Goal: Task Accomplishment & Management: Use online tool/utility

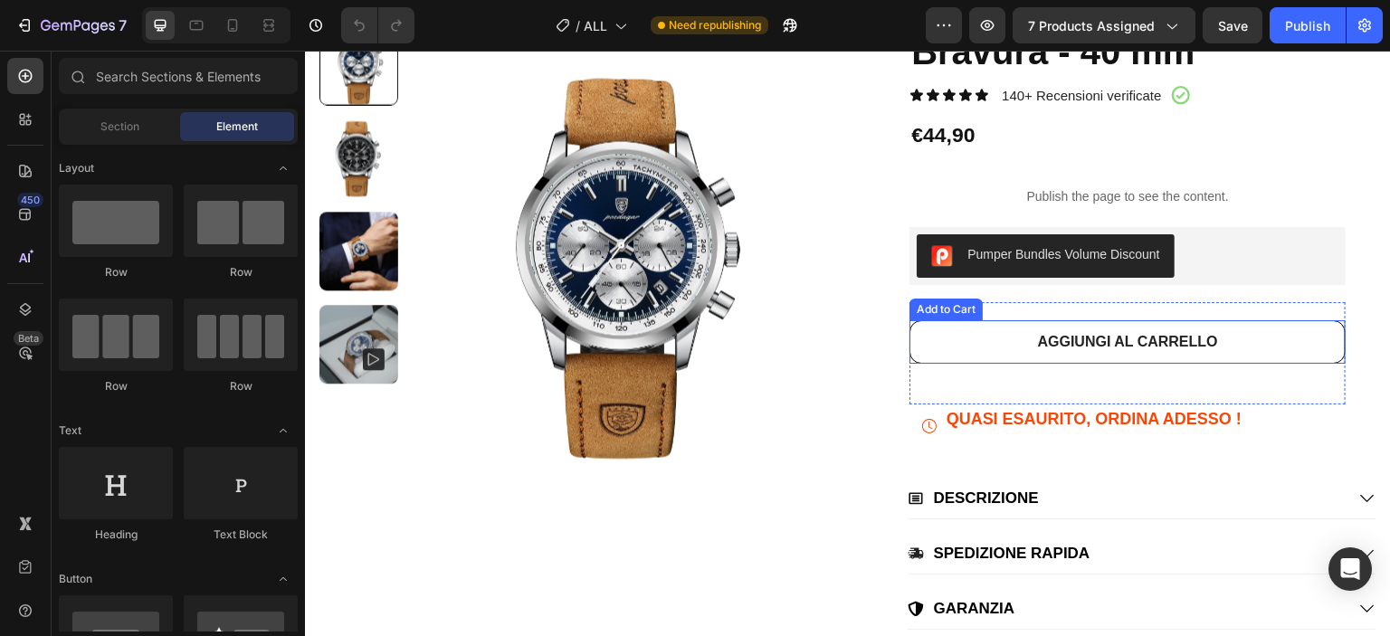
scroll to position [543, 0]
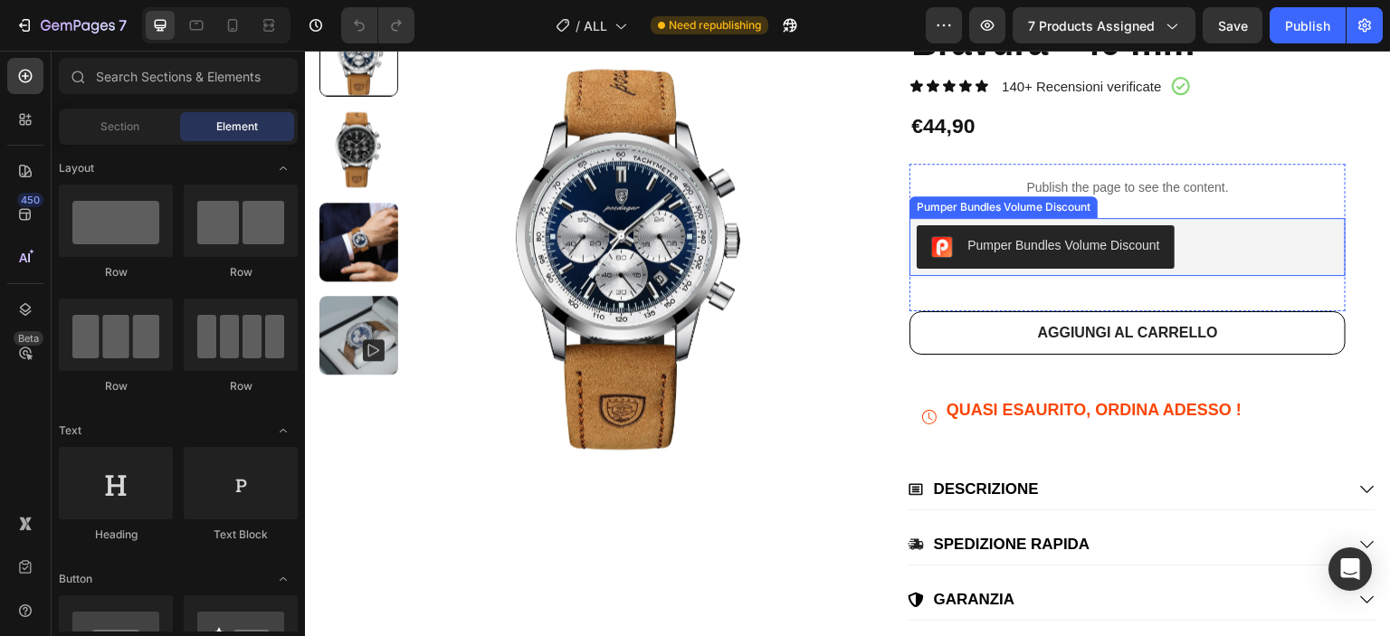
click at [1039, 197] on div "Pumper Bundles Volume Discount" at bounding box center [1004, 207] width 188 height 22
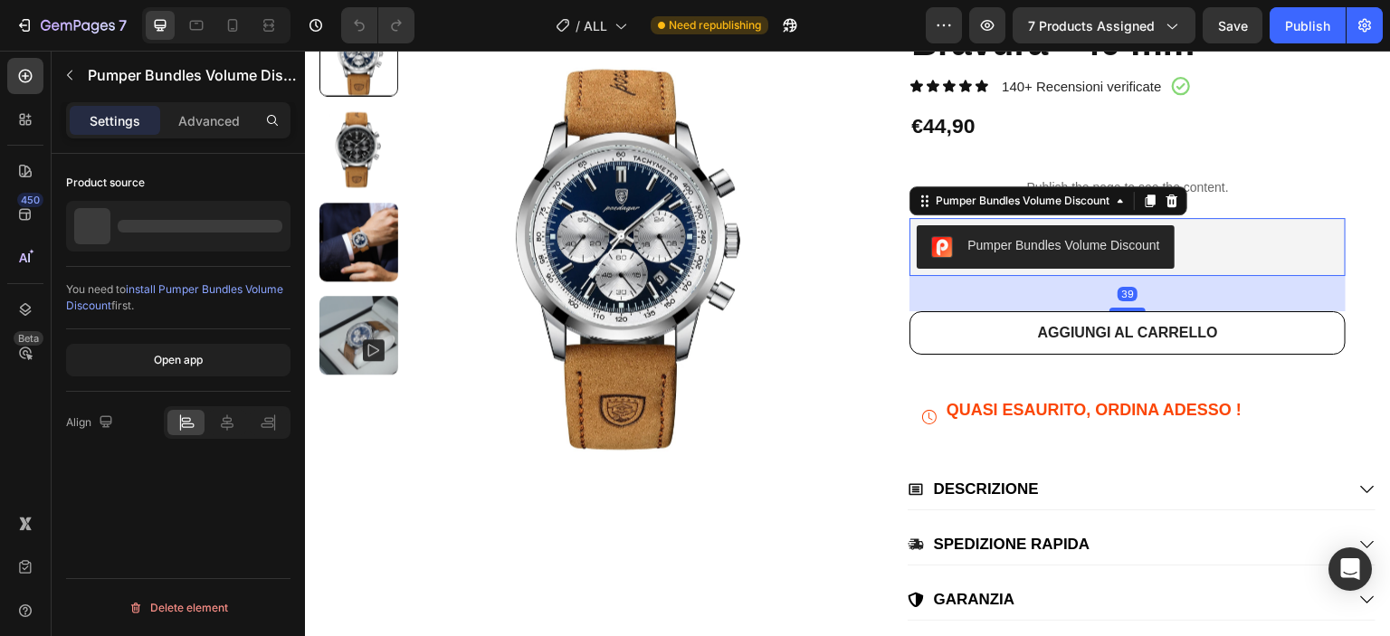
click at [1042, 186] on div "Pumper Bundles Volume Discount" at bounding box center [1049, 200] width 278 height 29
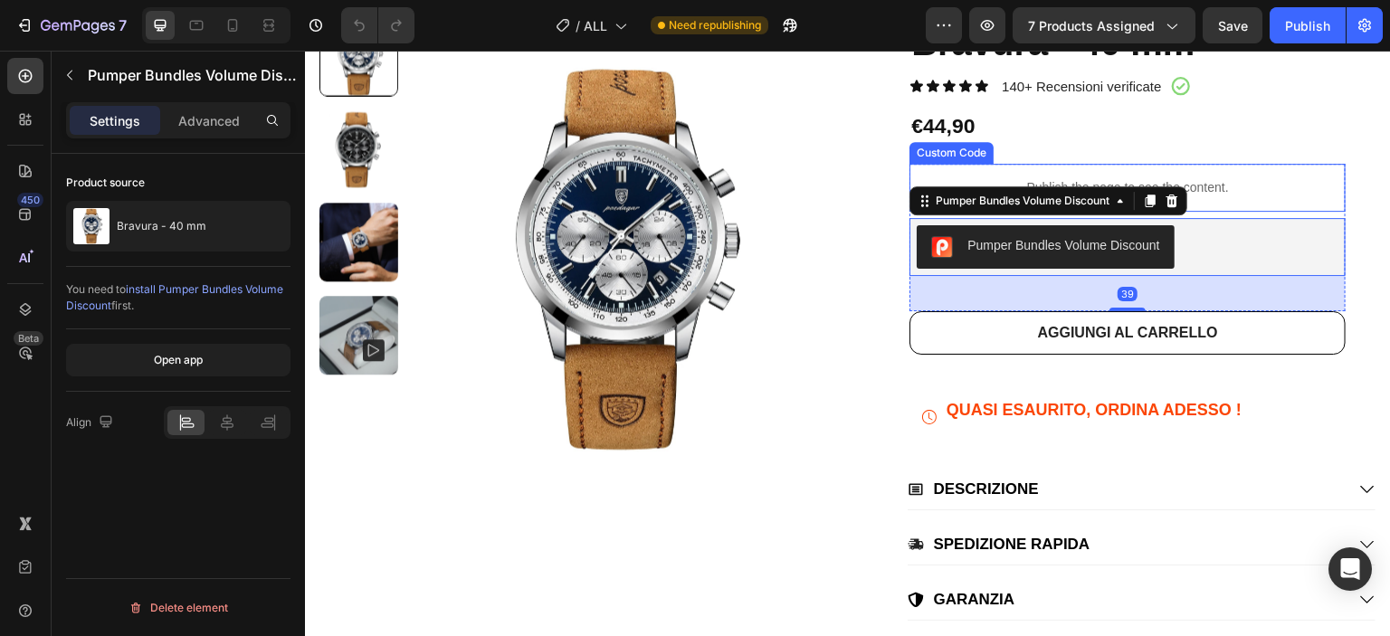
click at [1042, 176] on div "Publish the page to see the content." at bounding box center [1128, 188] width 436 height 48
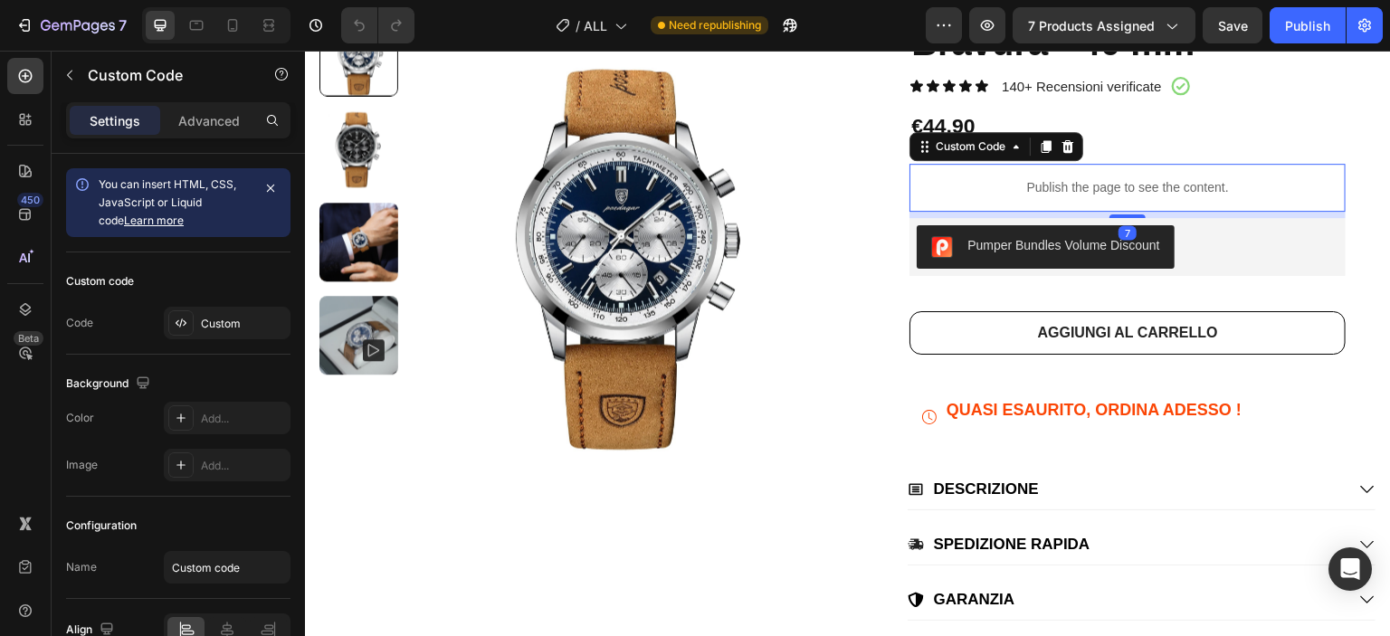
click at [1042, 176] on div "Publish the page to see the content." at bounding box center [1128, 188] width 436 height 48
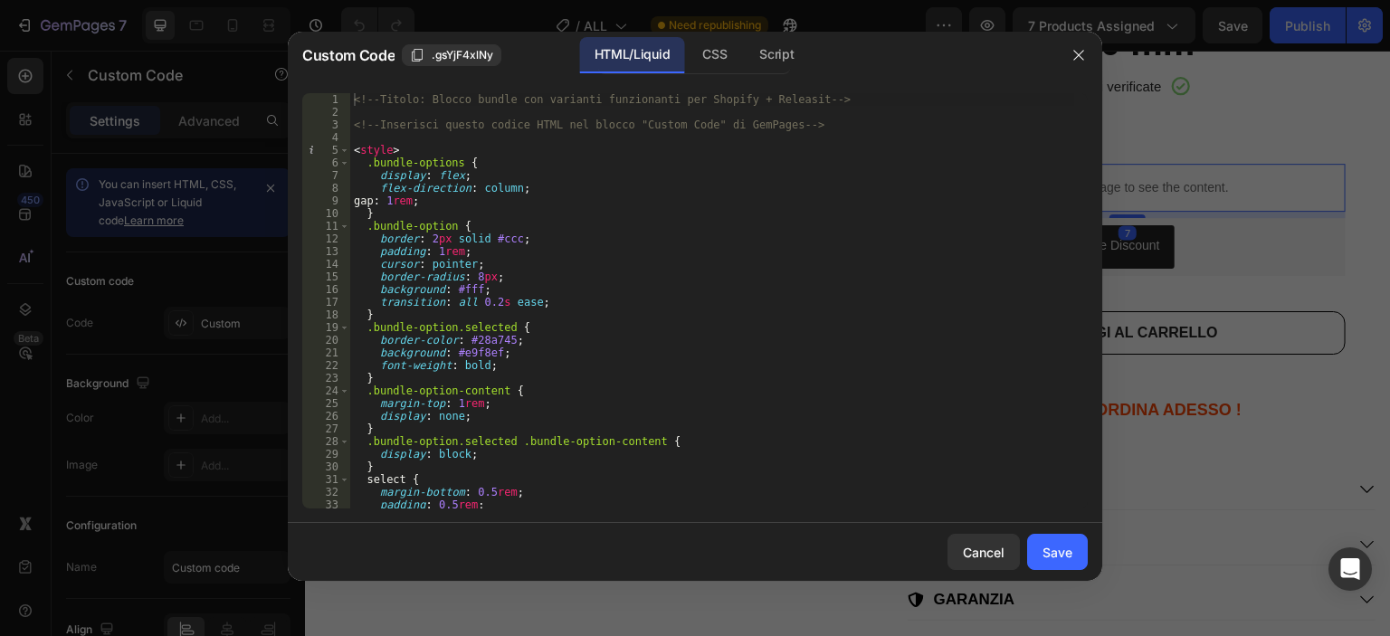
click at [713, 183] on div "<!-- Titolo: Blocco bundle con varianti funzionanti per Shopify + Releasit --> …" at bounding box center [712, 313] width 724 height 441
type textarea "</script>"
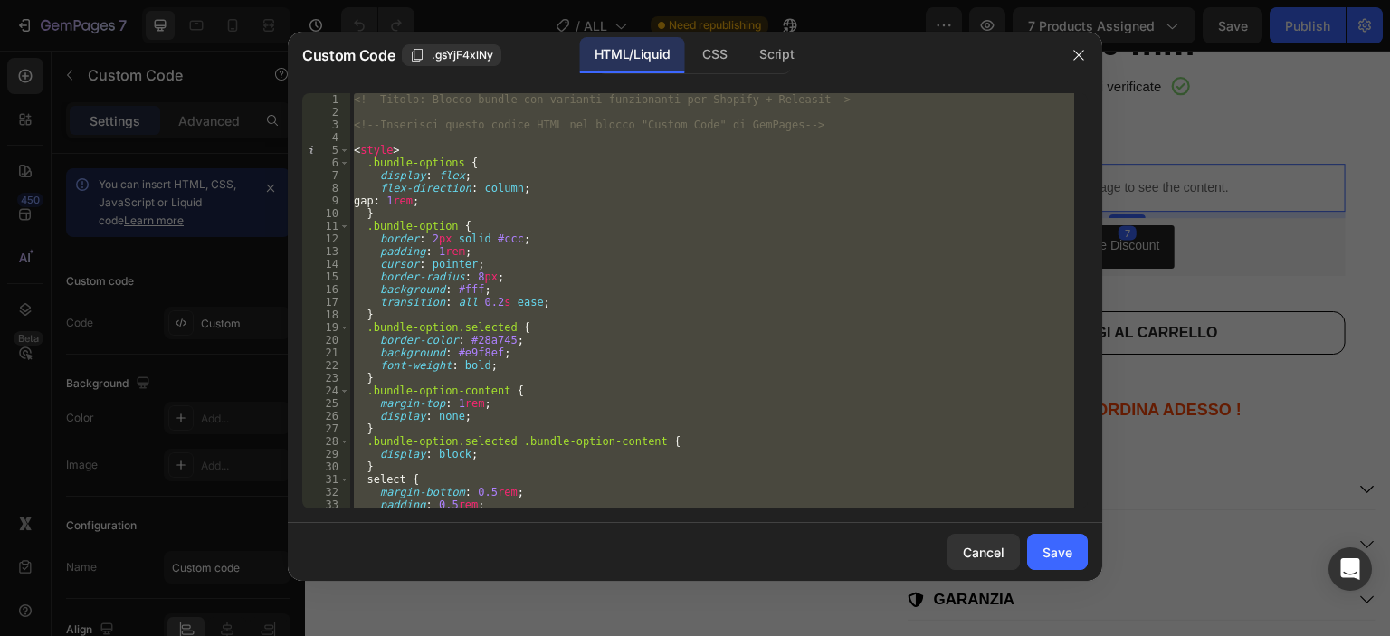
paste textarea
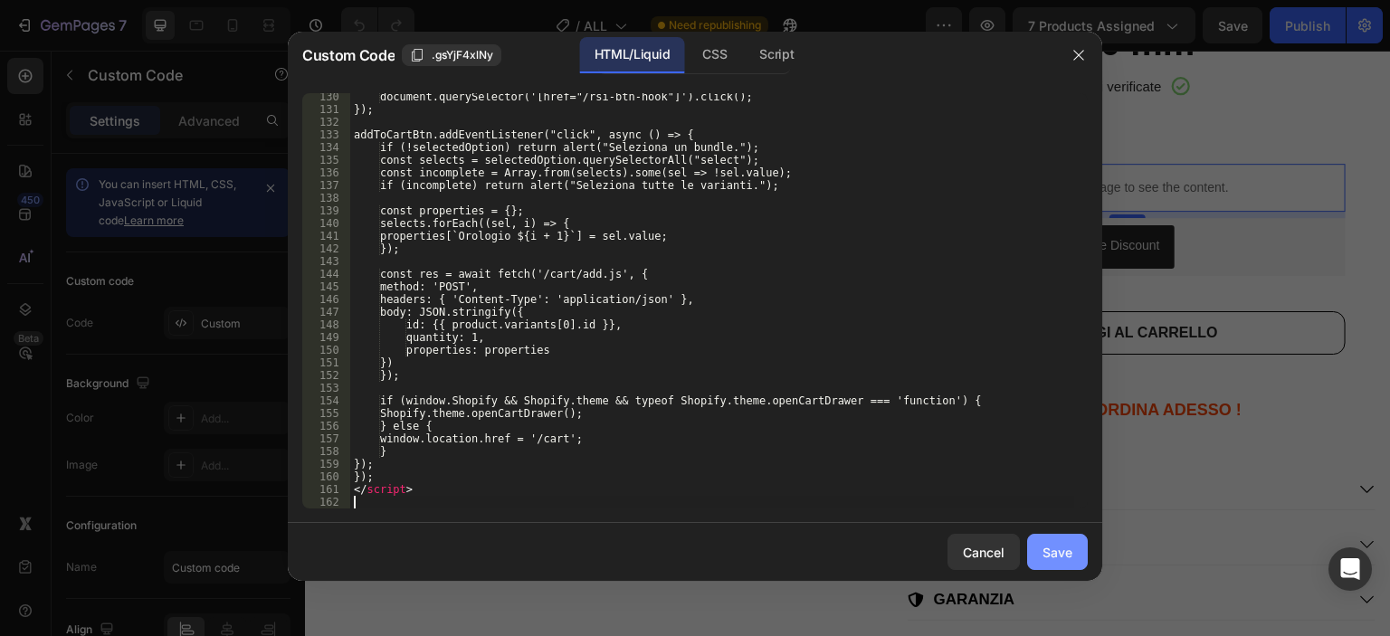
click at [1076, 554] on button "Save" at bounding box center [1057, 552] width 61 height 36
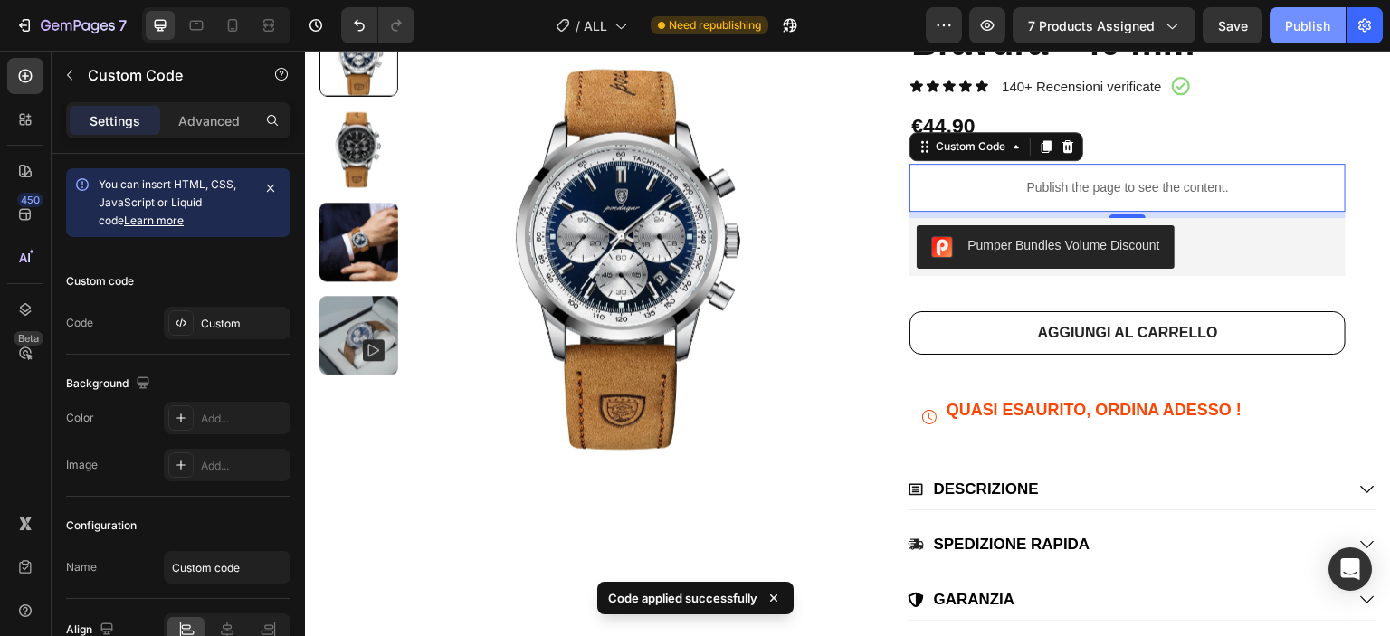
click at [1284, 16] on button "Publish" at bounding box center [1308, 25] width 76 height 36
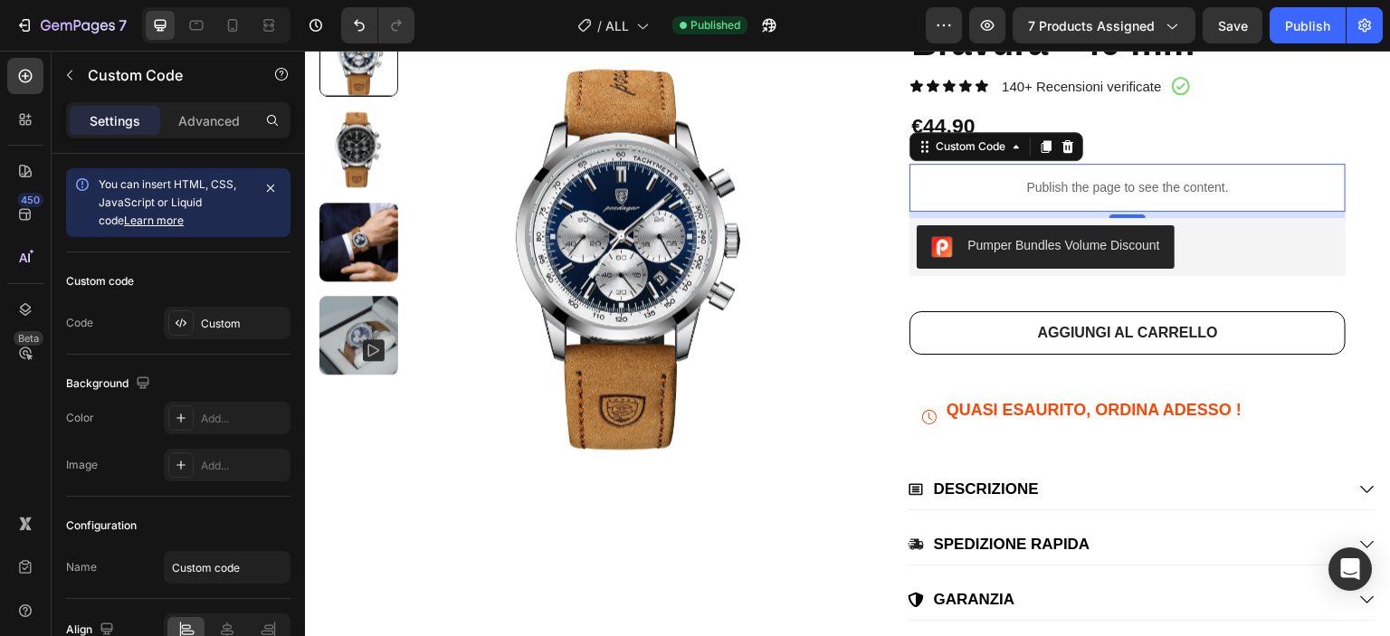
click at [1086, 187] on p "Publish the page to see the content." at bounding box center [1128, 187] width 436 height 19
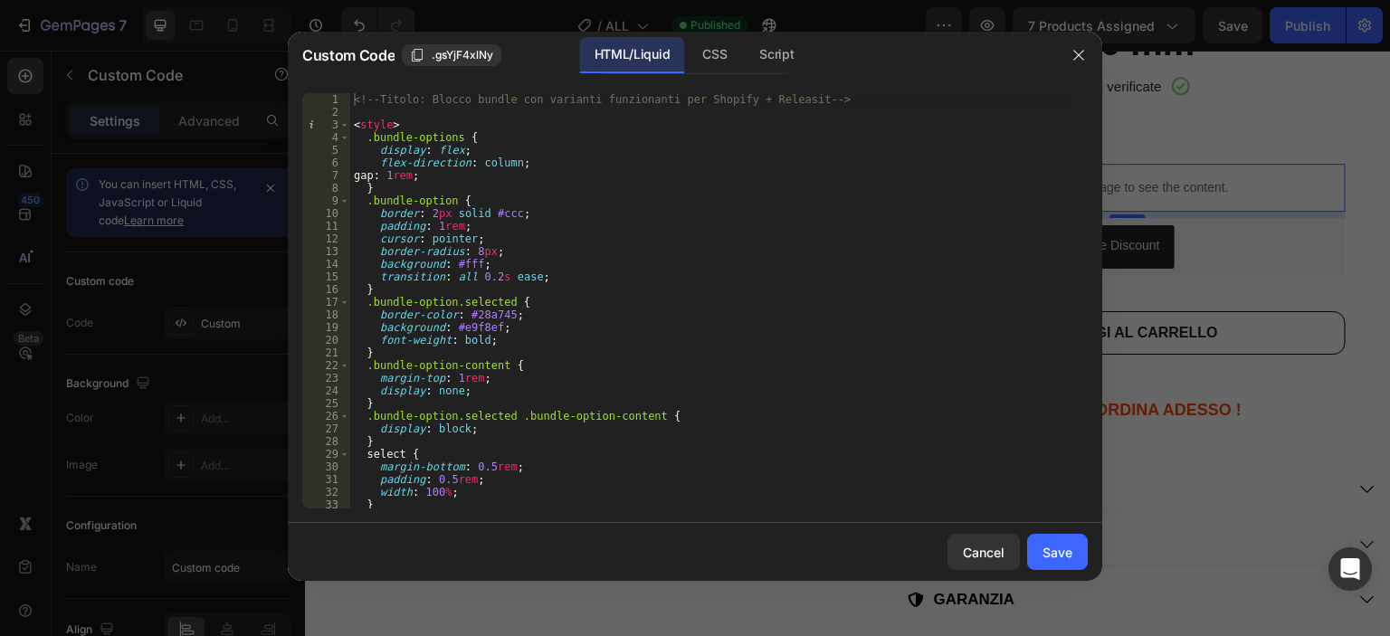
click at [841, 242] on div "<!-- Titolo: Blocco bundle con varianti funzionanti per Shopify + Releasit --> …" at bounding box center [712, 313] width 724 height 441
type textarea "</script>"
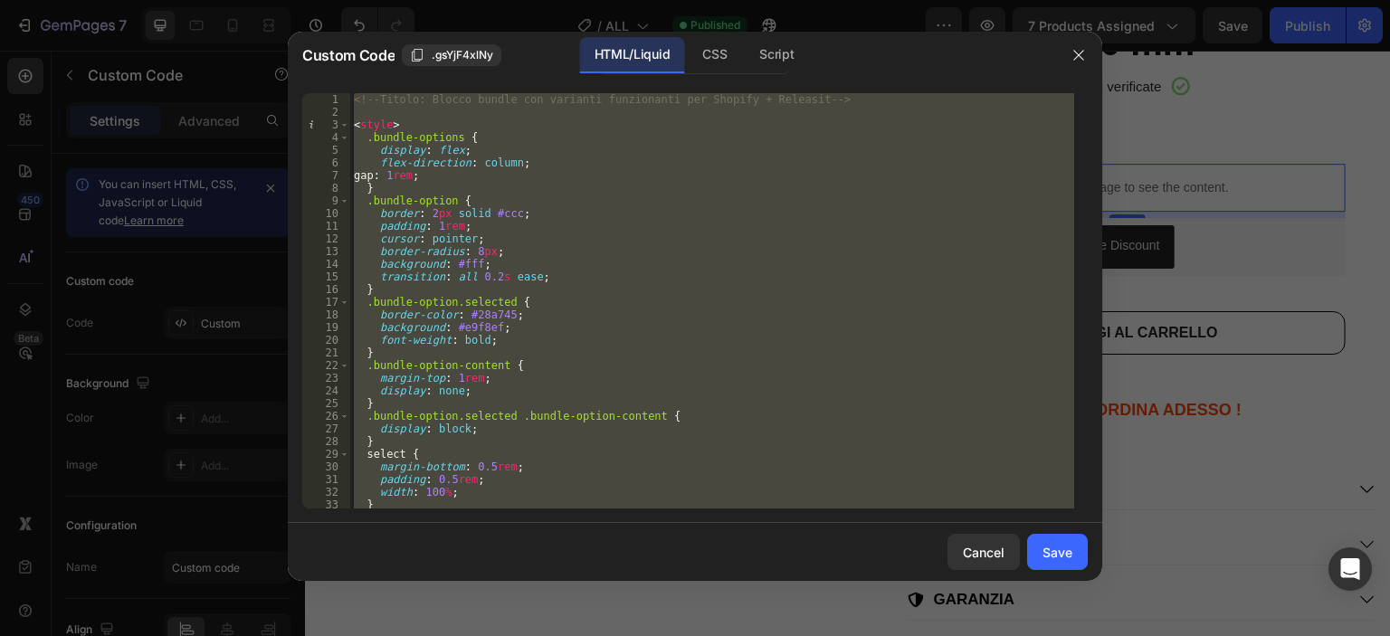
paste textarea
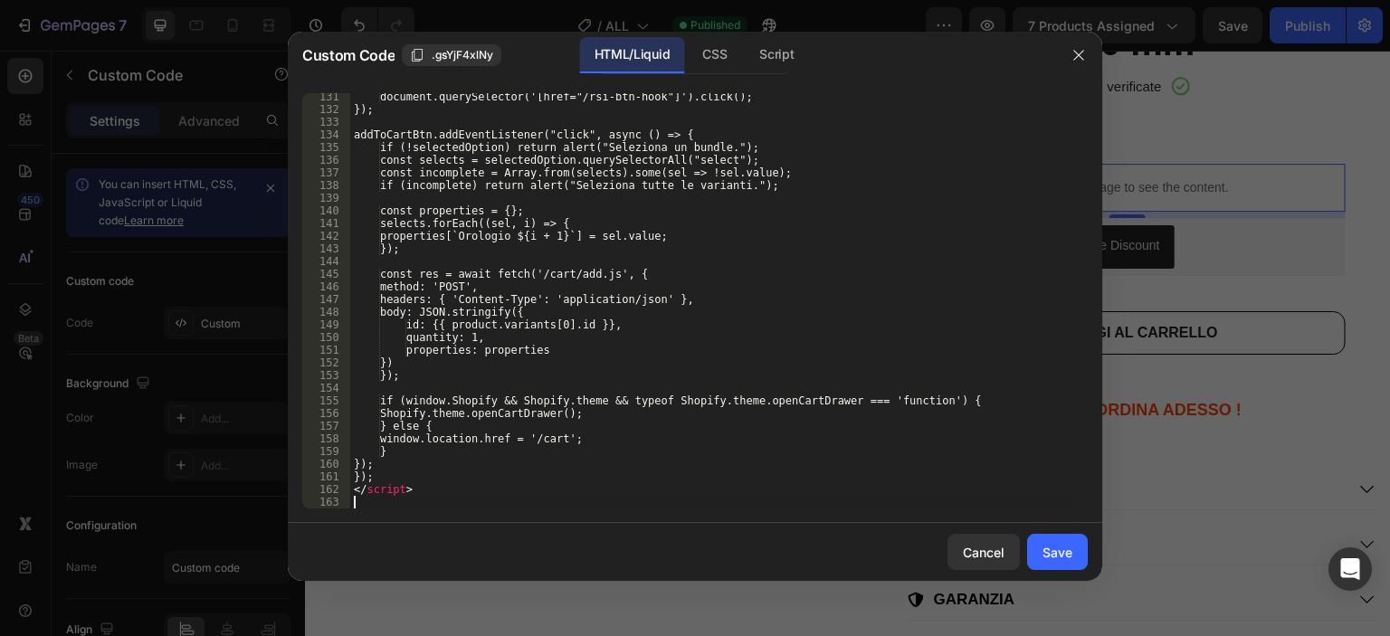
scroll to position [1650, 0]
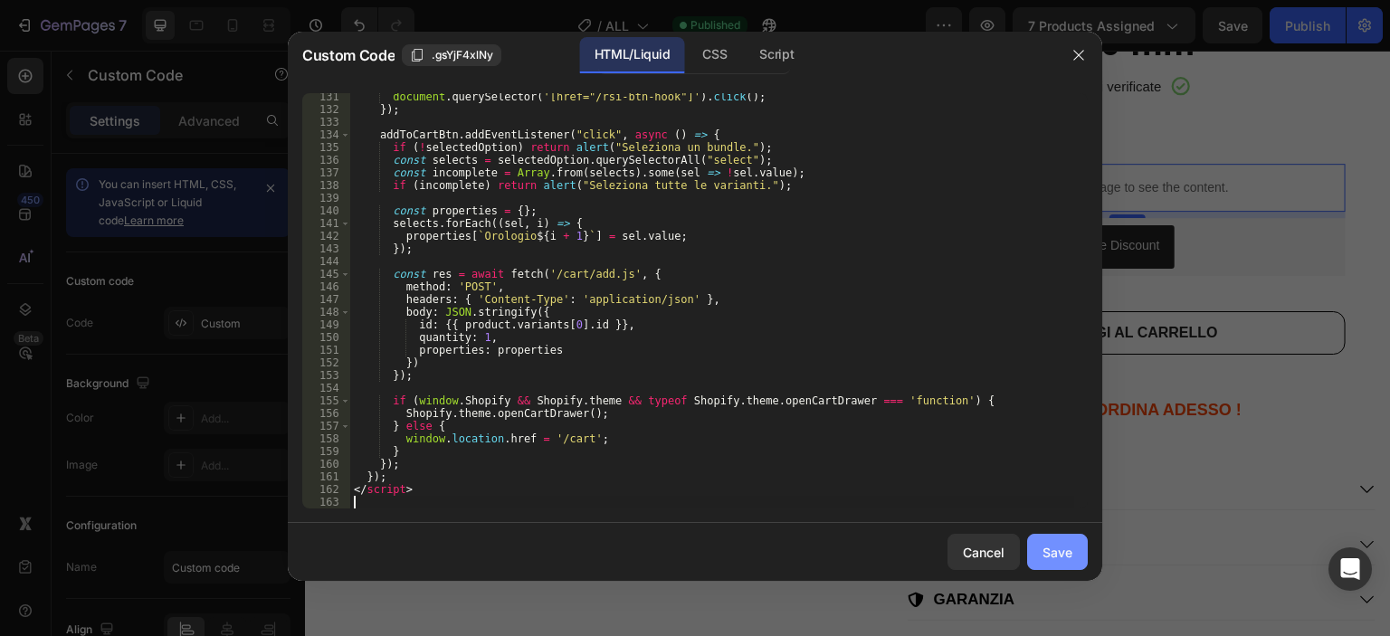
click at [1057, 548] on div "Save" at bounding box center [1058, 552] width 30 height 19
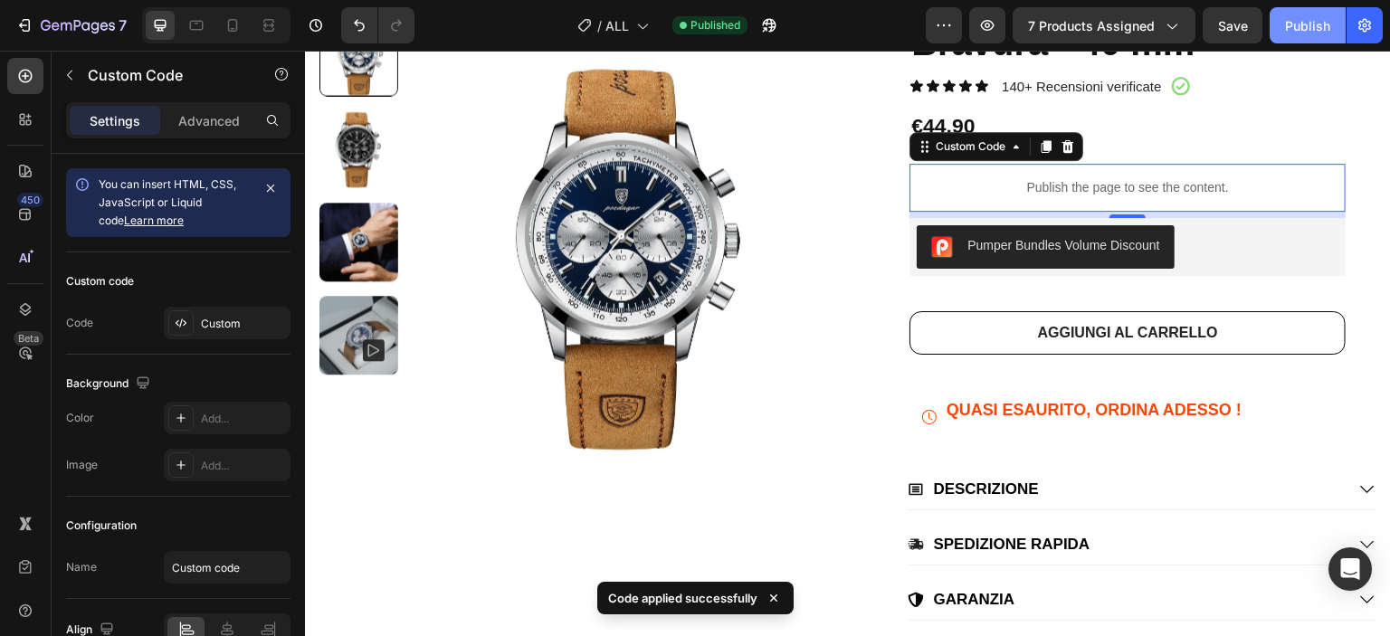
click at [1321, 24] on div "Publish" at bounding box center [1307, 25] width 45 height 19
click at [1097, 195] on p "Publish the page to see the content." at bounding box center [1128, 187] width 436 height 19
click at [1097, 194] on p "Publish the page to see the content." at bounding box center [1128, 187] width 436 height 19
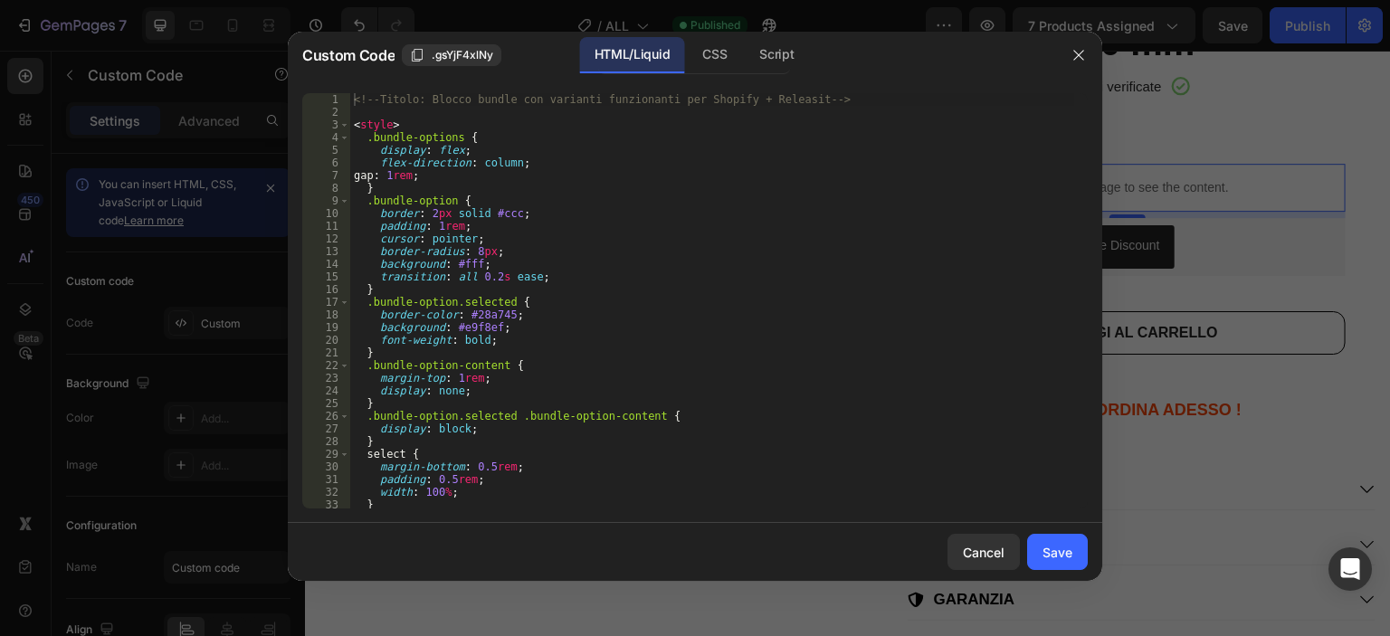
click at [724, 245] on div "<!-- Titolo: Blocco bundle con varianti funzionanti per Shopify + Releasit --> …" at bounding box center [712, 313] width 724 height 441
type textarea "</script>"
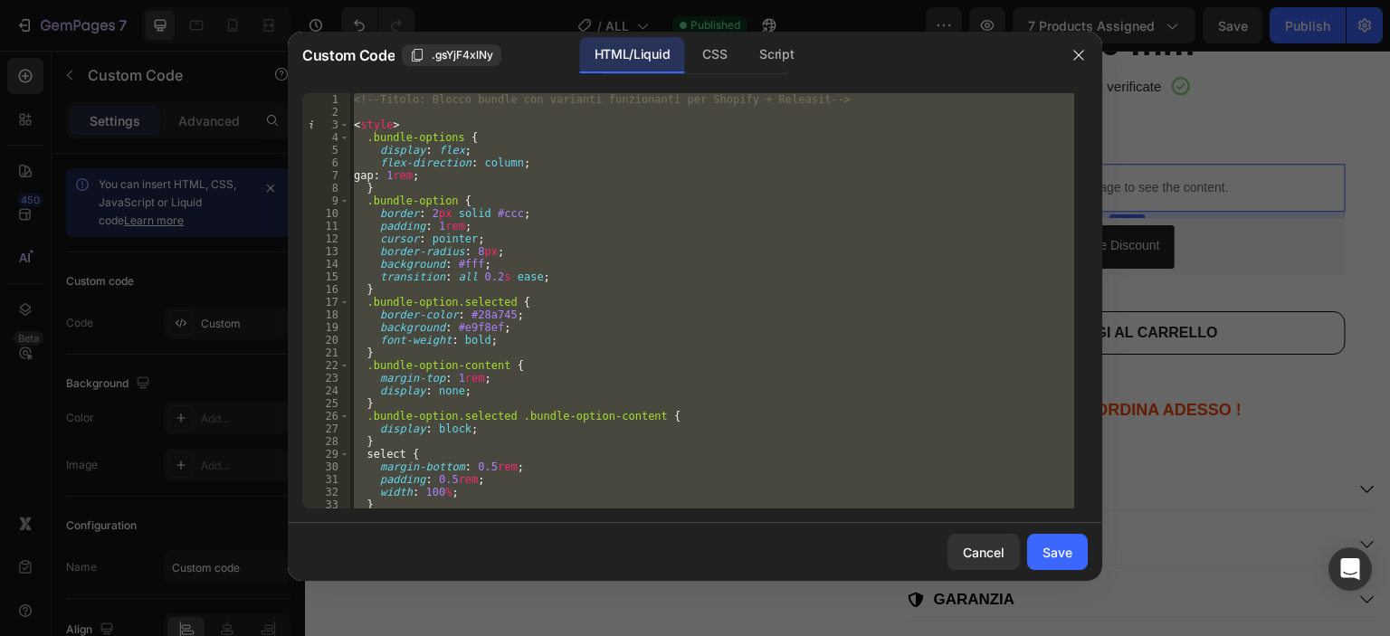
paste textarea
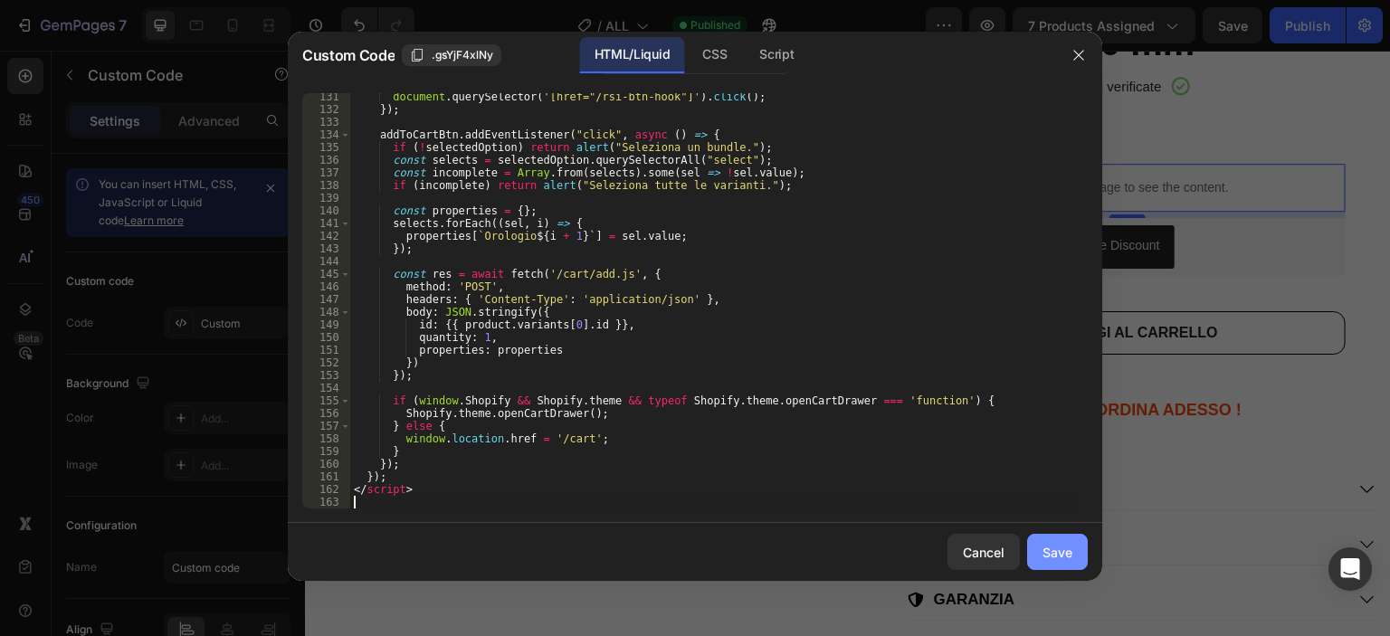
click at [1077, 543] on button "Save" at bounding box center [1057, 552] width 61 height 36
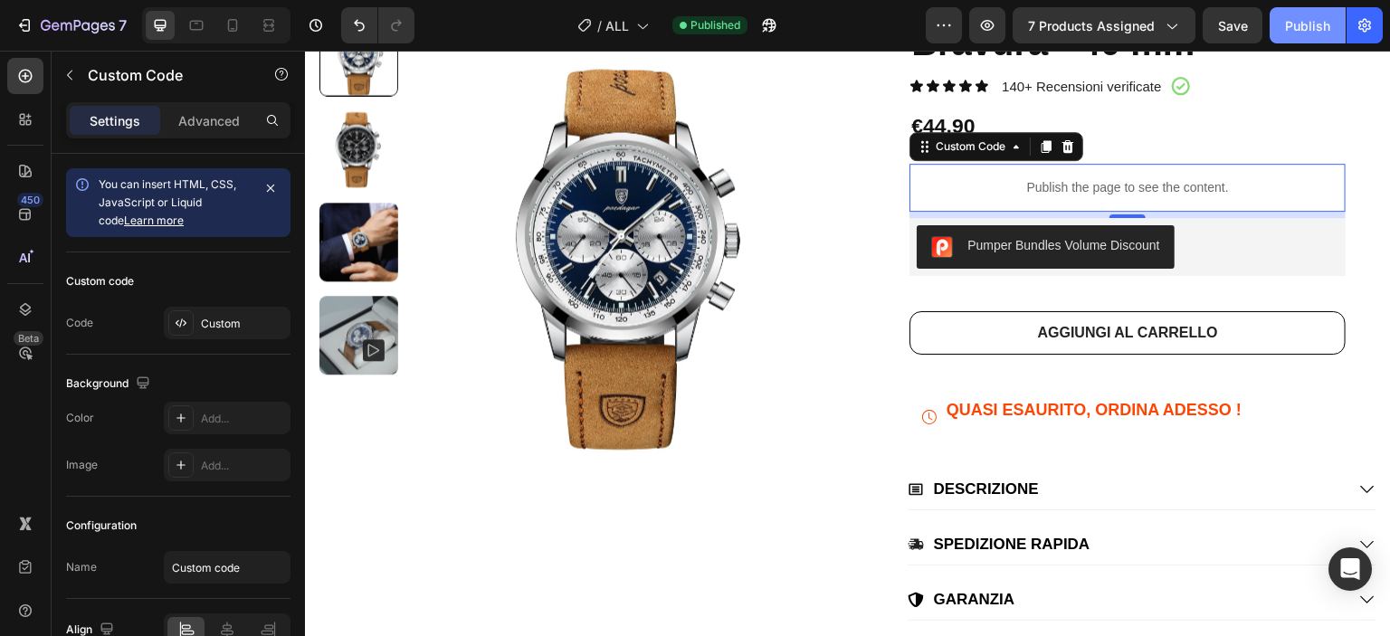
click at [1296, 17] on div "Publish" at bounding box center [1307, 25] width 45 height 19
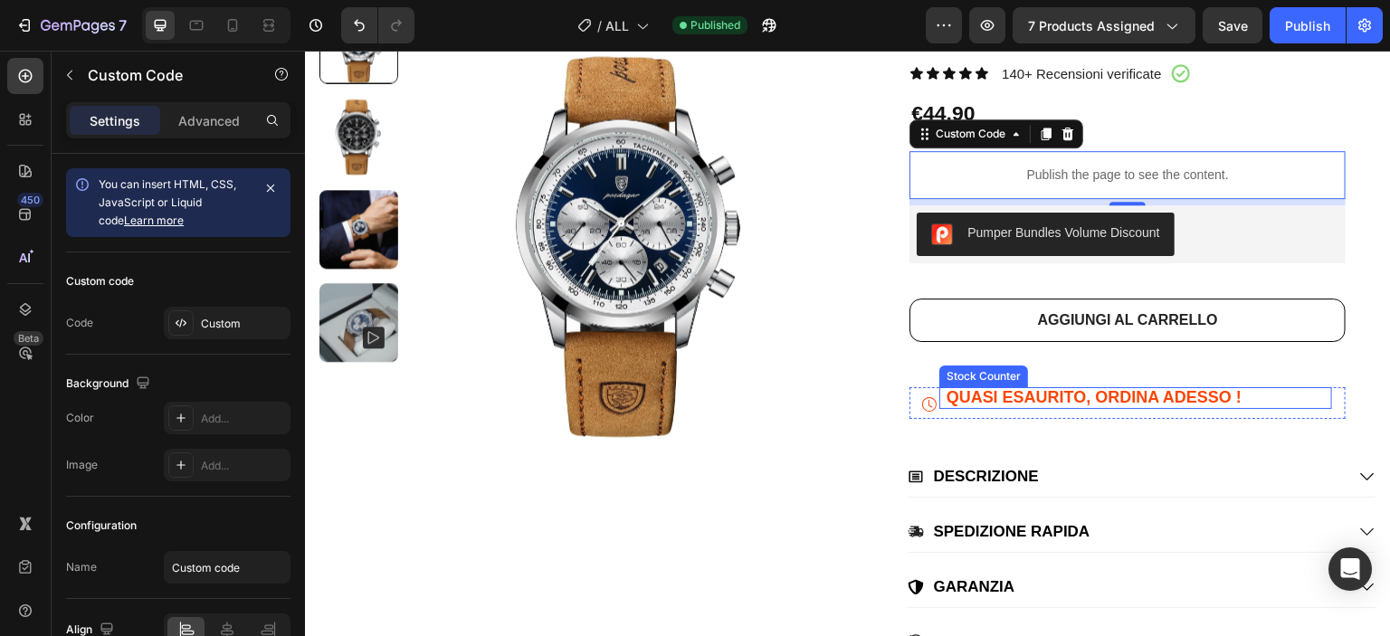
scroll to position [543, 0]
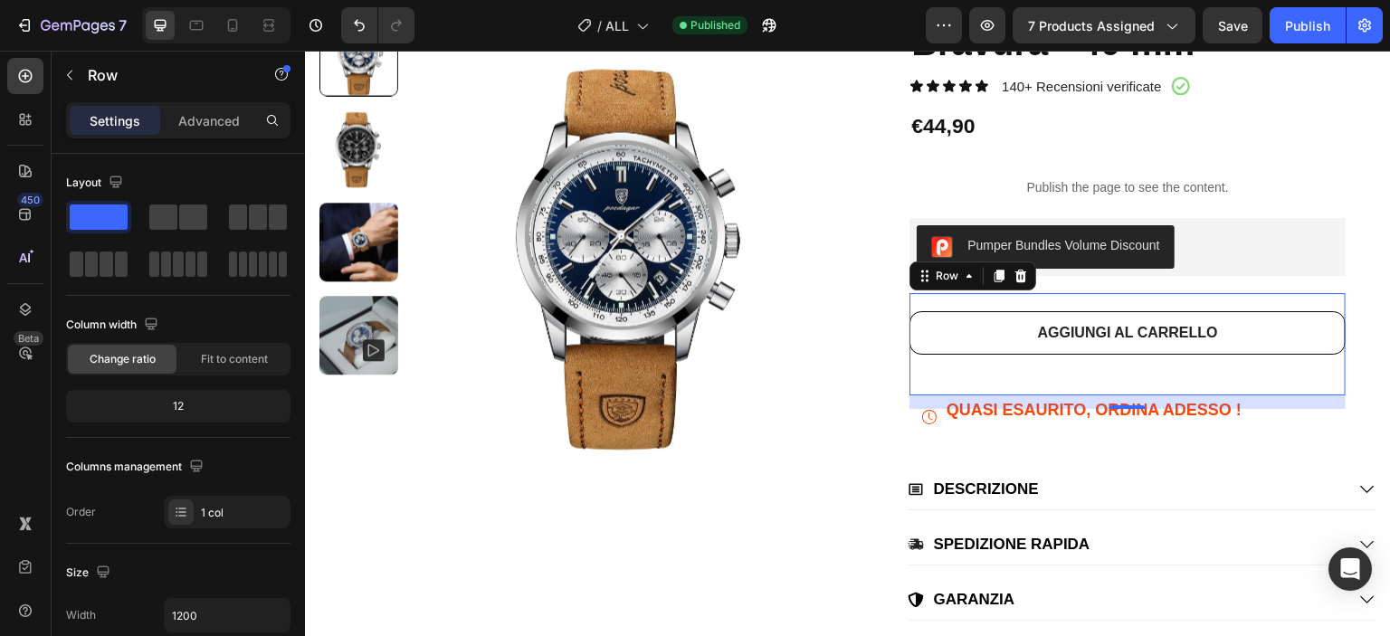
click at [1024, 372] on div "AGGIUNGI [PERSON_NAME] Add to Cart" at bounding box center [1128, 344] width 436 height 102
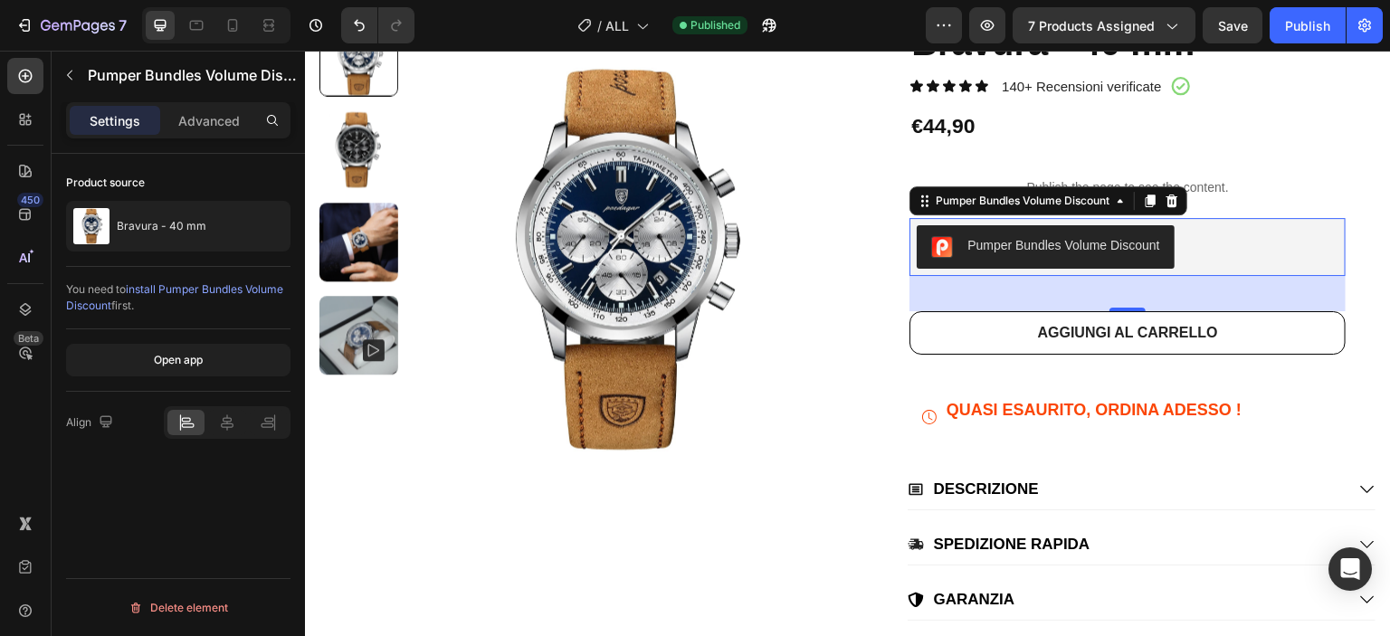
click at [1064, 244] on div "Pumper Bundles Volume Discount" at bounding box center [1063, 245] width 192 height 19
click at [1224, 180] on p "Publish the page to see the content." at bounding box center [1128, 187] width 436 height 19
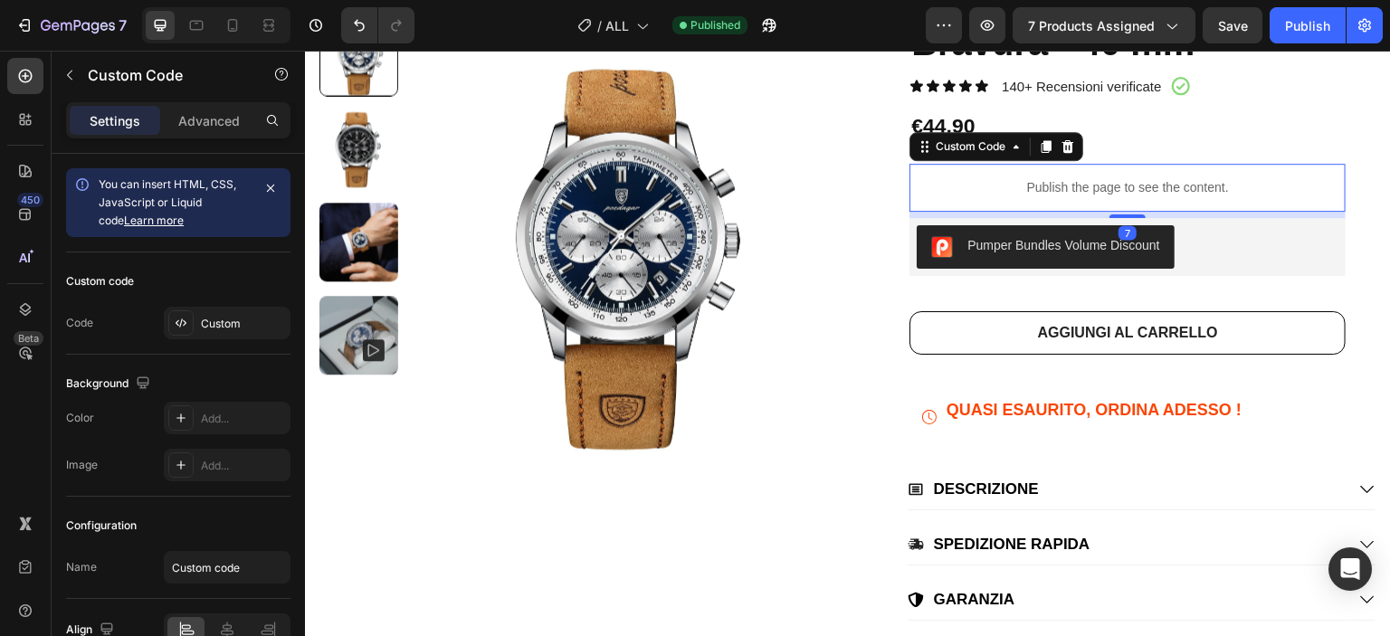
click at [1224, 180] on p "Publish the page to see the content." at bounding box center [1128, 187] width 436 height 19
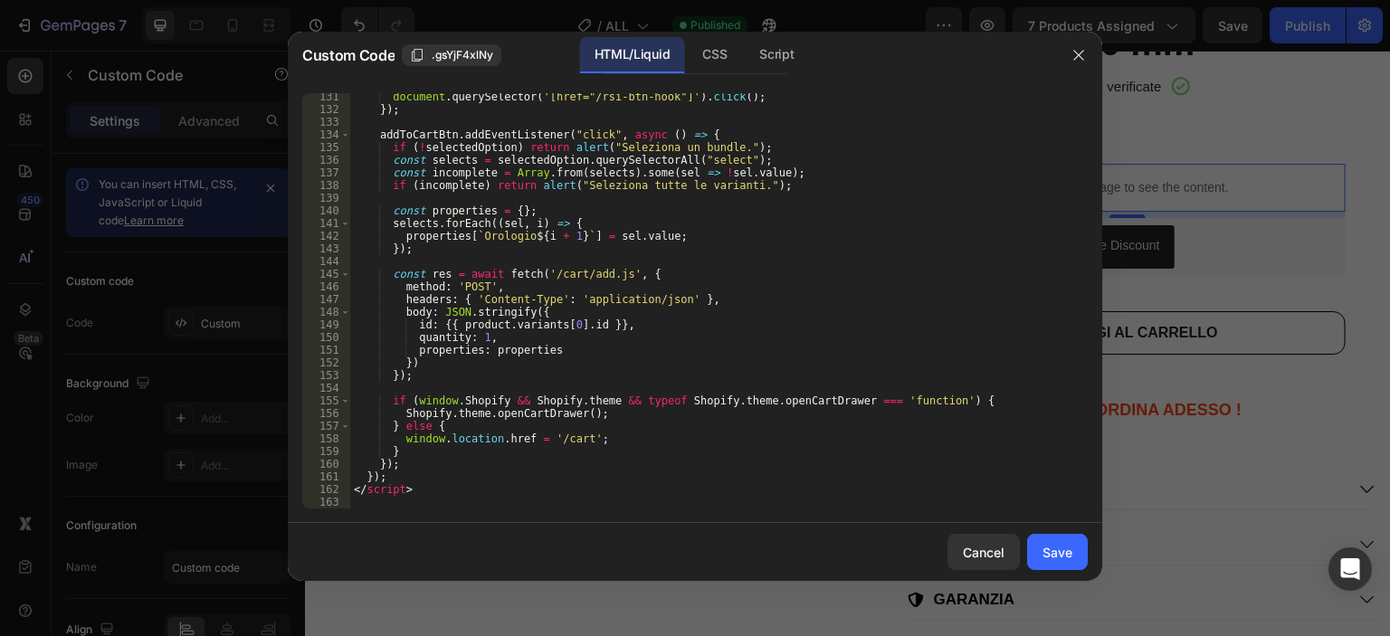
scroll to position [1650, 0]
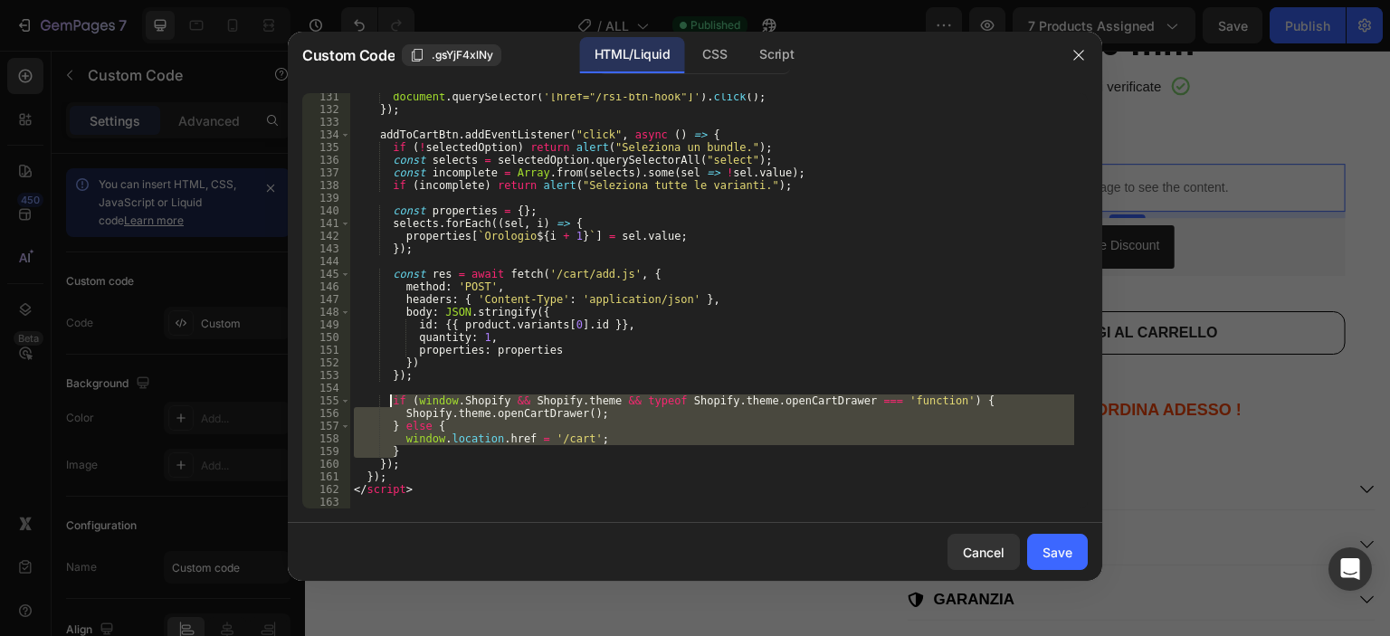
drag, startPoint x: 407, startPoint y: 451, endPoint x: 389, endPoint y: 405, distance: 49.6
click at [389, 405] on div "document . querySelector ( '[href="/rsi-btn-hook"]' ) . click ( ) ; }) ; addToC…" at bounding box center [712, 310] width 724 height 441
type textarea "if (window.Shopify && Shopify.theme && typeof Shopify.theme.openCartDrawer === …"
paste textarea
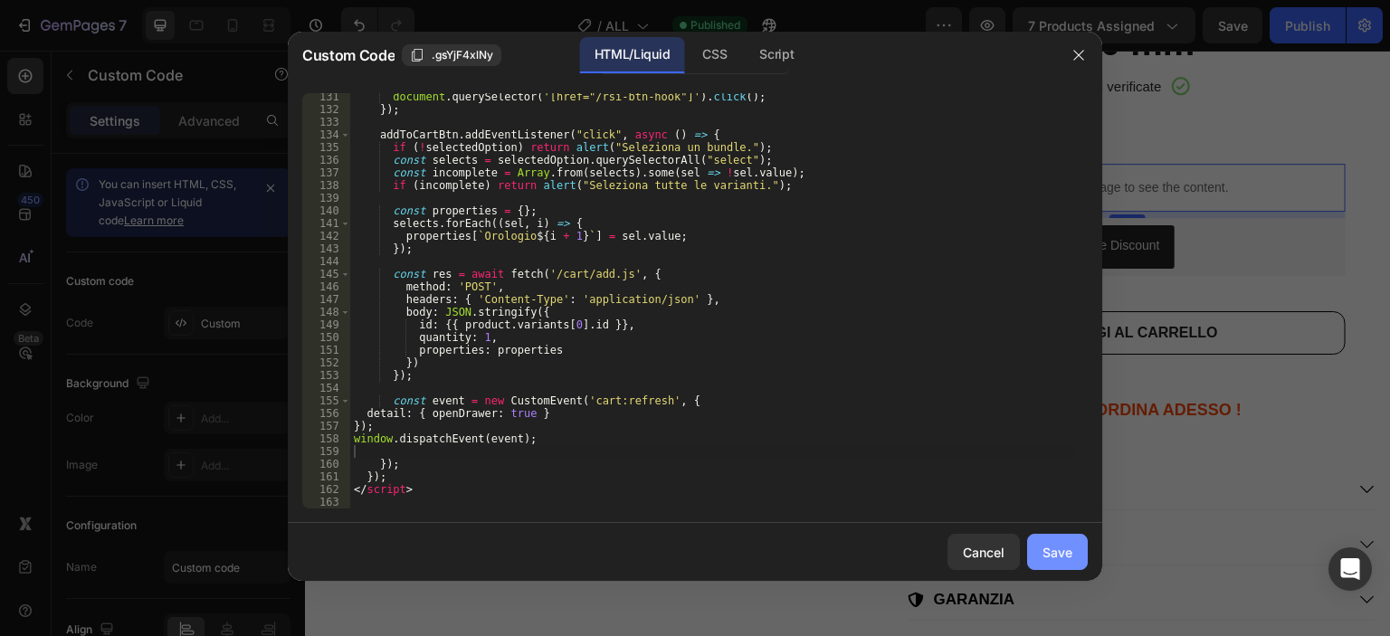
click at [1056, 546] on div "Save" at bounding box center [1058, 552] width 30 height 19
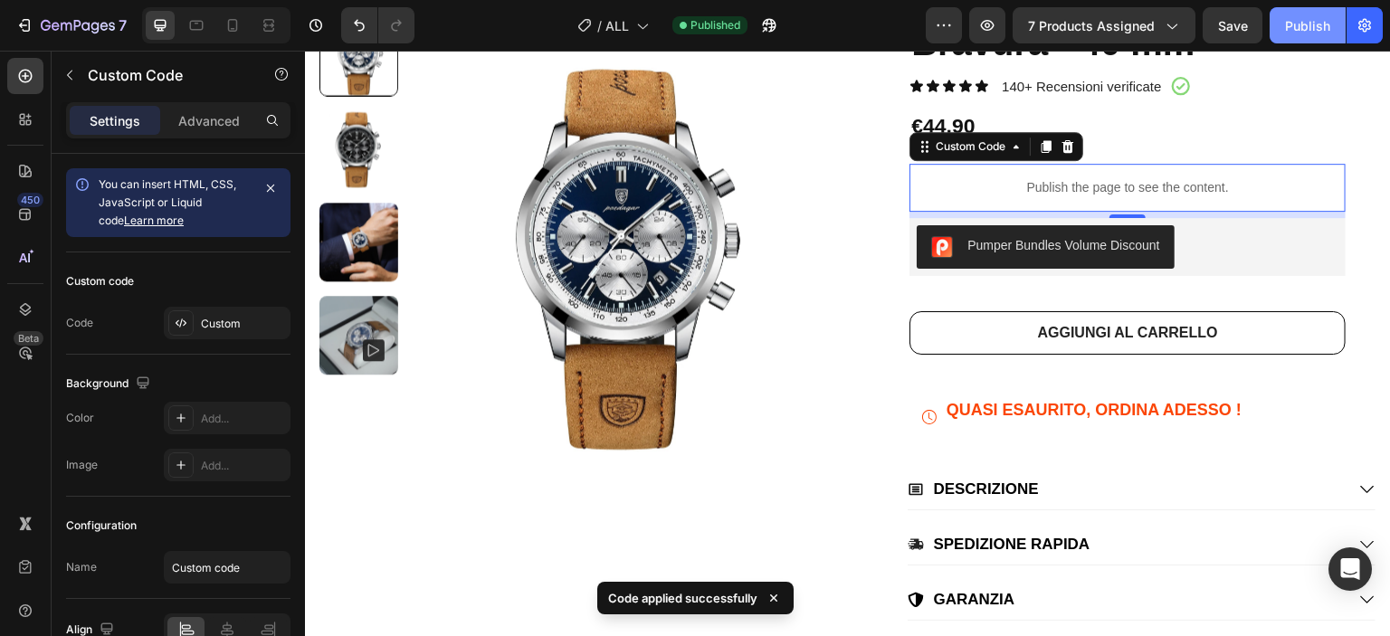
click at [1296, 37] on button "Publish" at bounding box center [1308, 25] width 76 height 36
click at [1042, 183] on p "Publish the page to see the content." at bounding box center [1128, 187] width 436 height 19
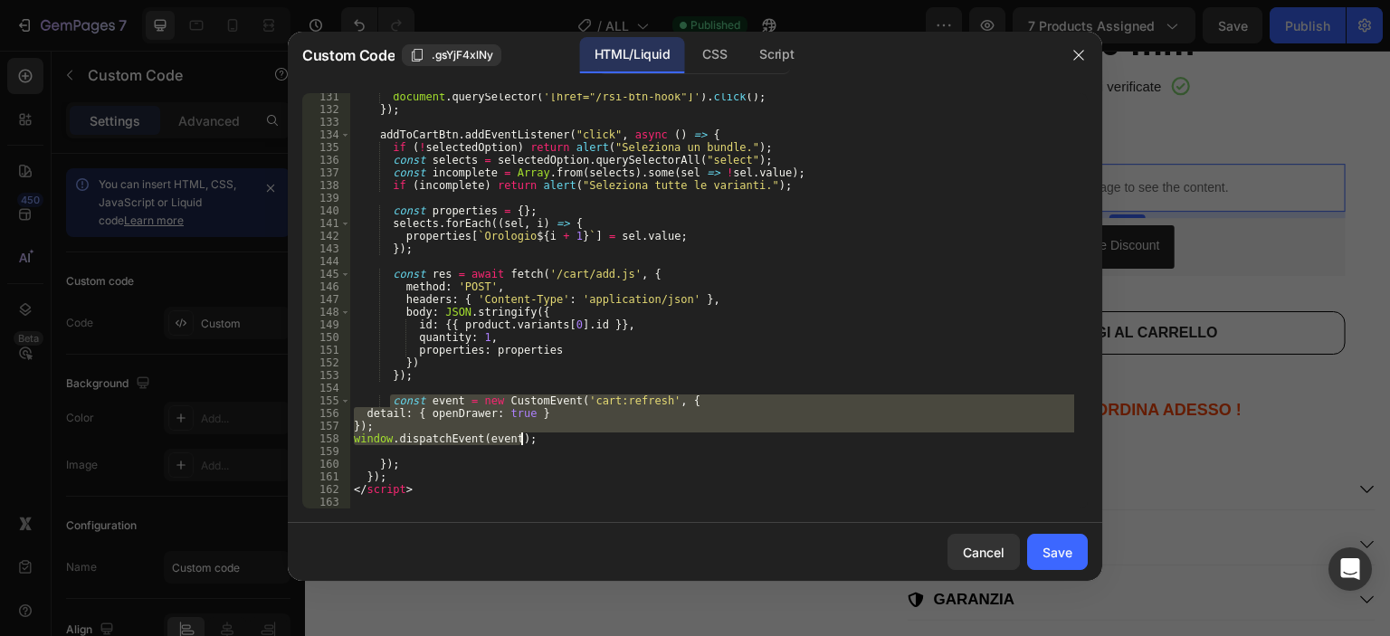
drag, startPoint x: 388, startPoint y: 397, endPoint x: 534, endPoint y: 440, distance: 151.8
click at [534, 440] on div "document . querySelector ( '[href="/rsi-btn-hook"]' ) . click ( ) ; }) ; addToC…" at bounding box center [712, 310] width 724 height 441
type textarea "}); window.dispatchEvent(event);"
paste textarea
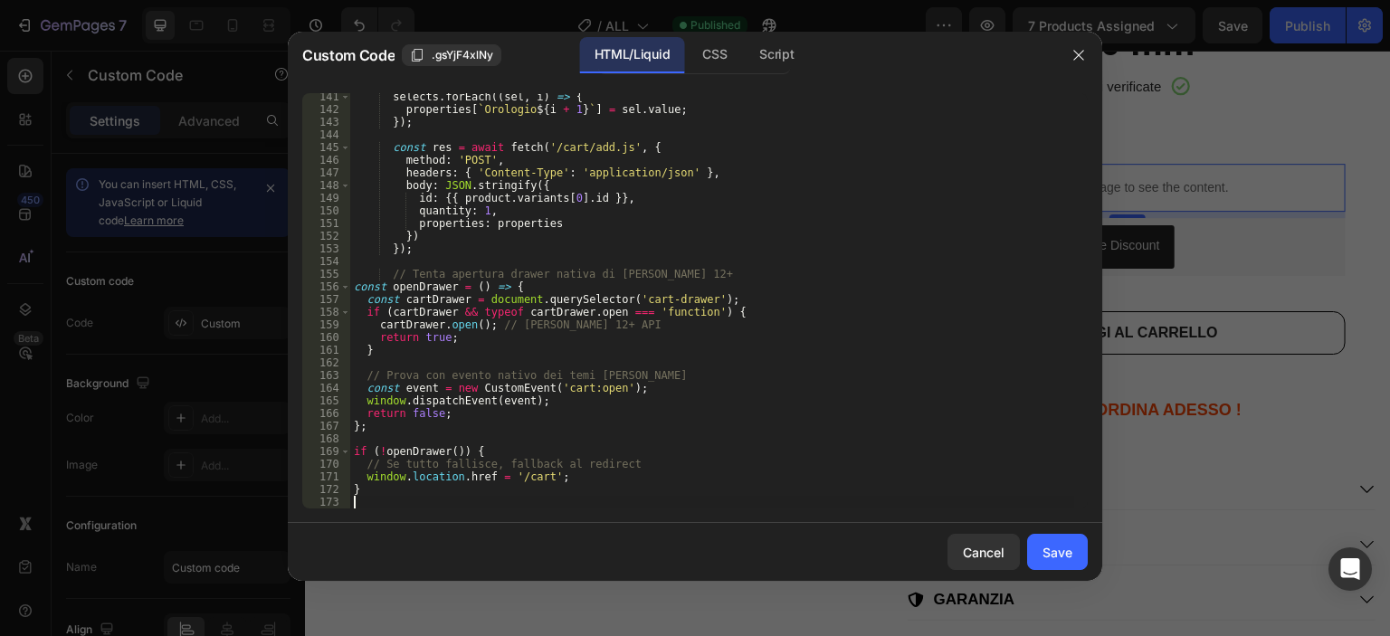
scroll to position [1839, 0]
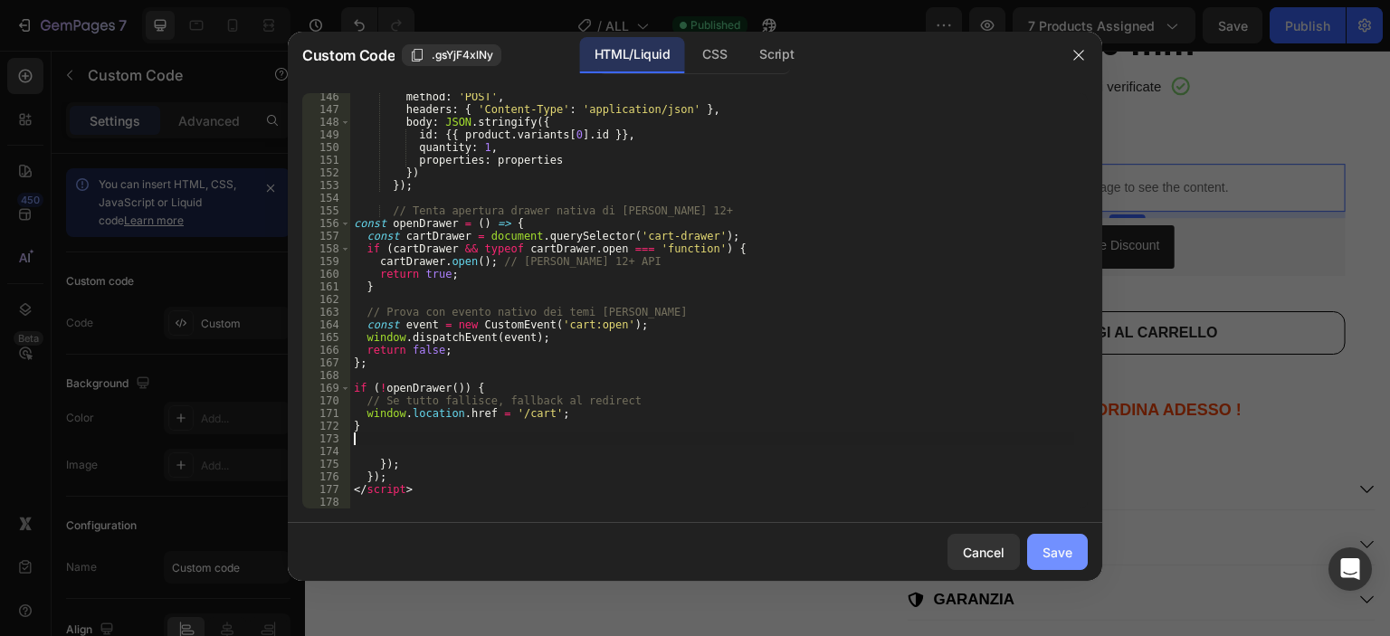
click at [1047, 557] on div "Save" at bounding box center [1058, 552] width 30 height 19
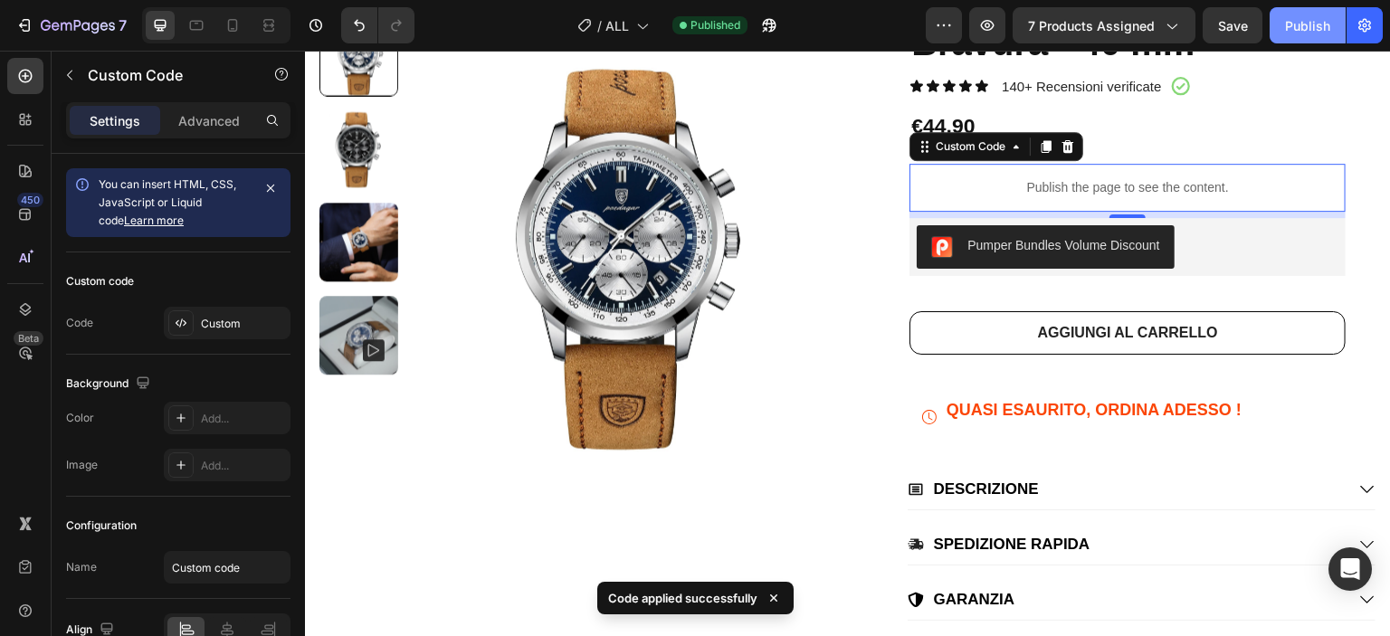
click at [1301, 28] on div "Publish" at bounding box center [1307, 25] width 45 height 19
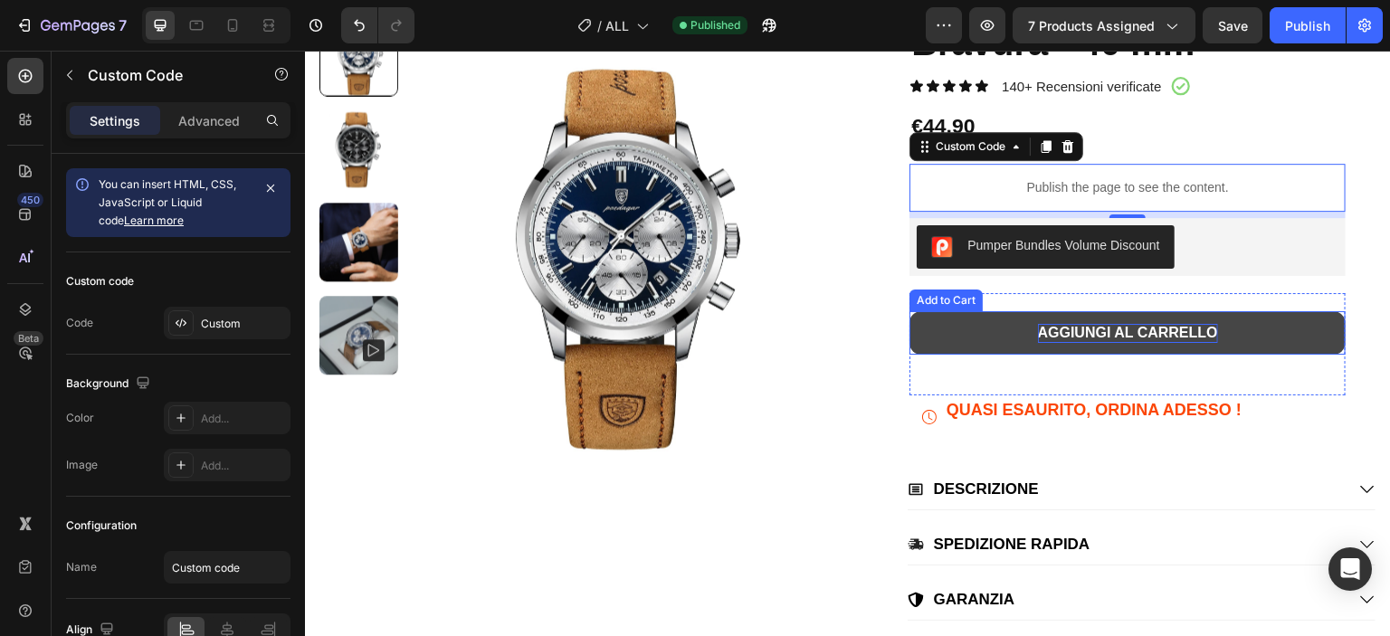
click at [1041, 337] on div "AGGIUNGI AL CARRELLO" at bounding box center [1128, 333] width 180 height 19
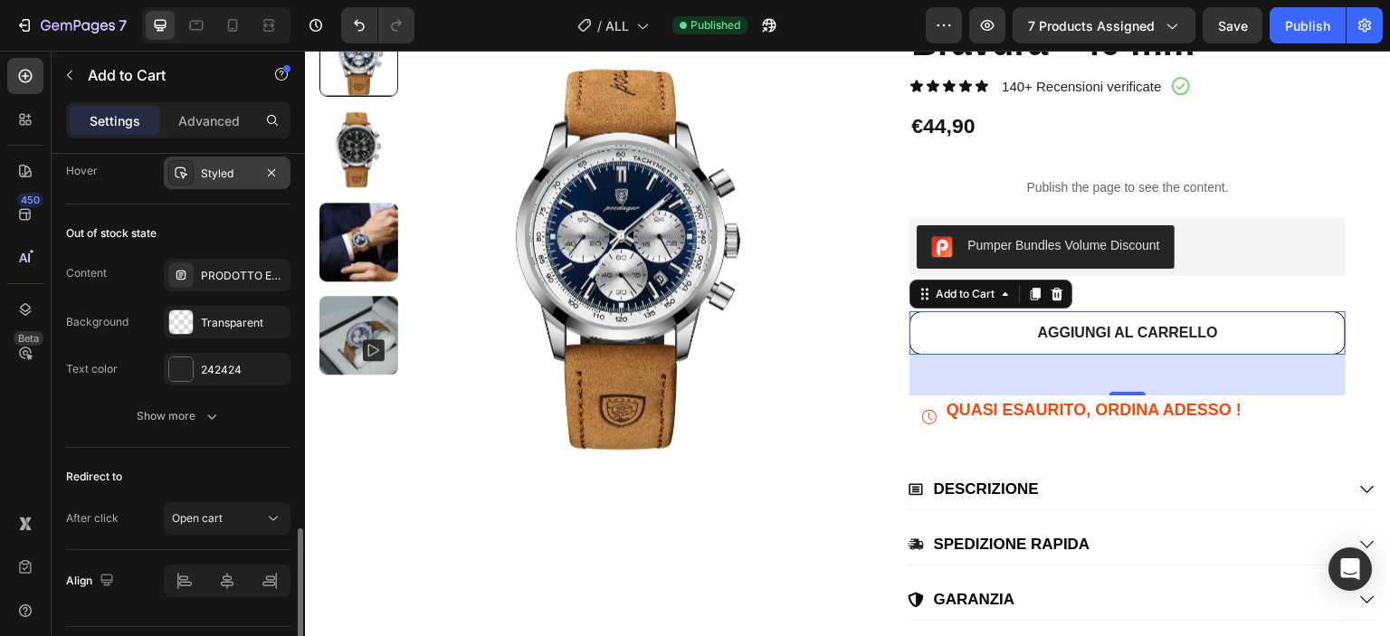
scroll to position [1401, 0]
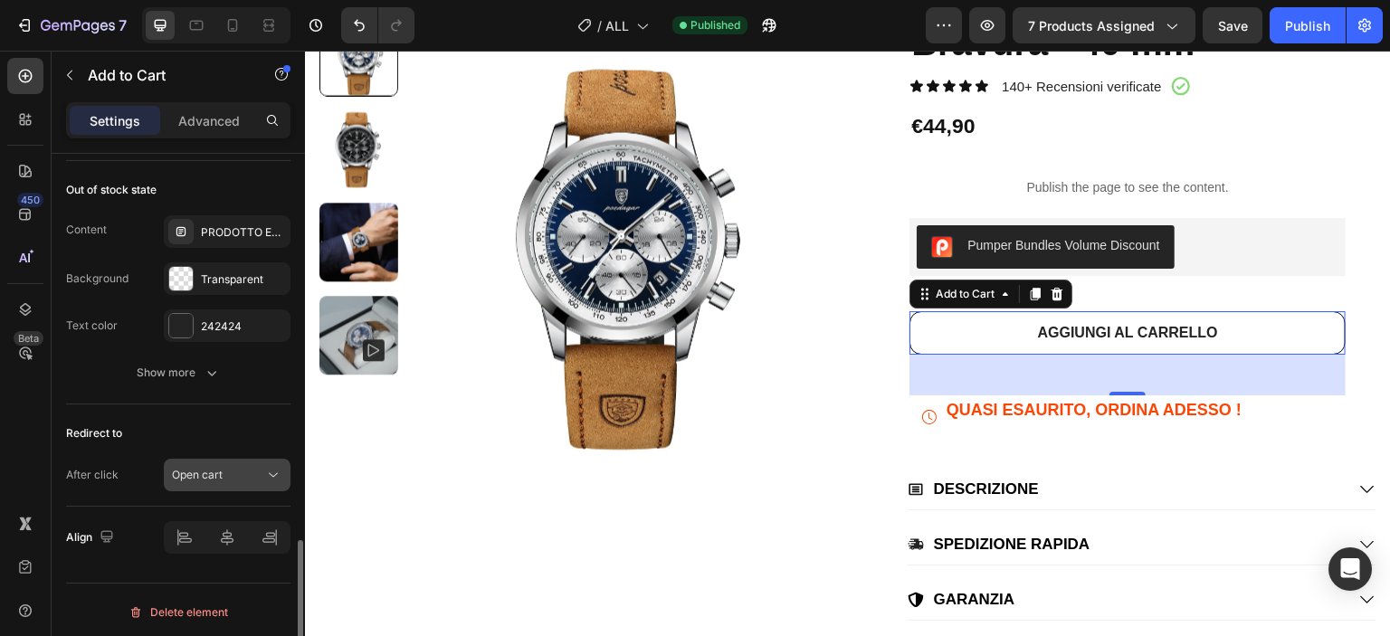
click at [223, 469] on div "Open cart" at bounding box center [218, 475] width 92 height 16
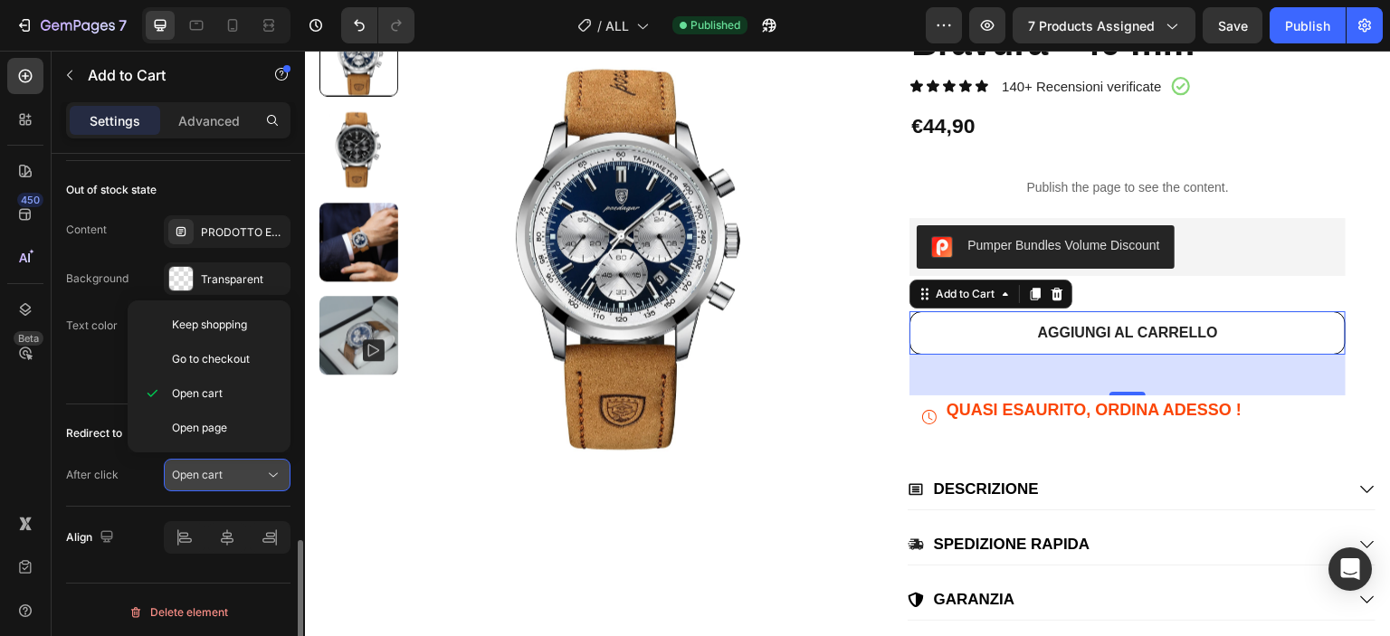
click at [223, 469] on div "Open cart" at bounding box center [218, 475] width 92 height 16
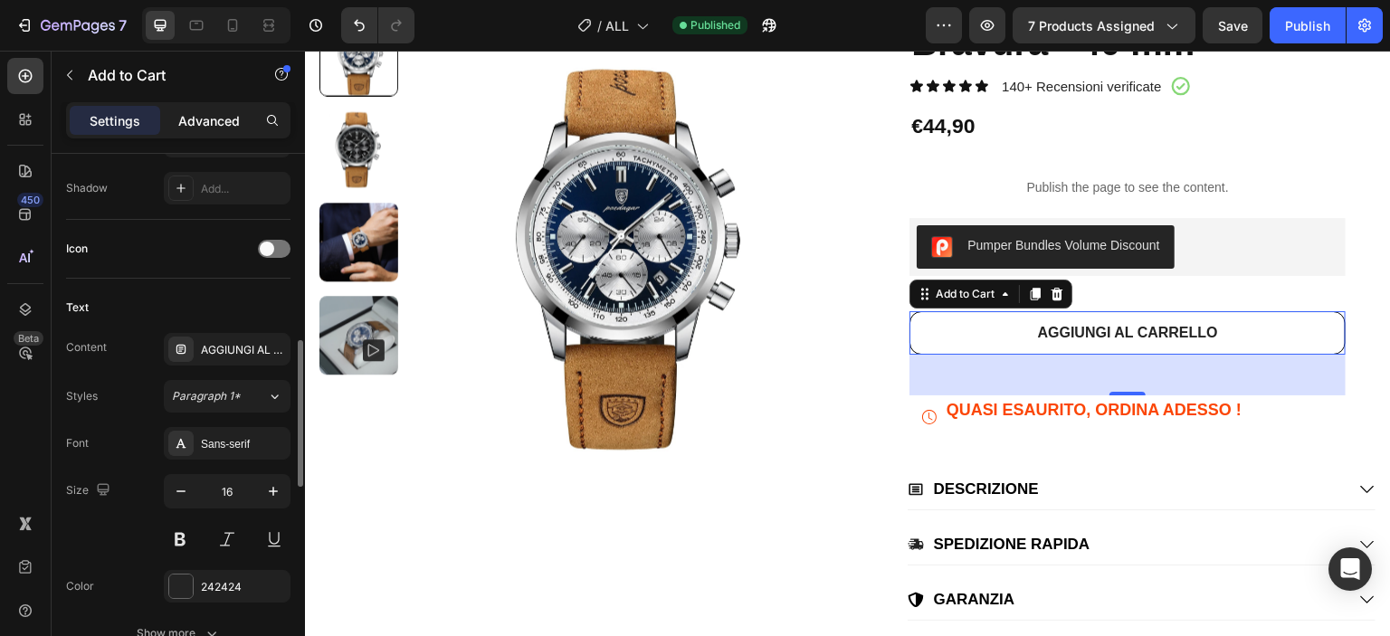
click at [206, 115] on p "Advanced" at bounding box center [209, 120] width 62 height 19
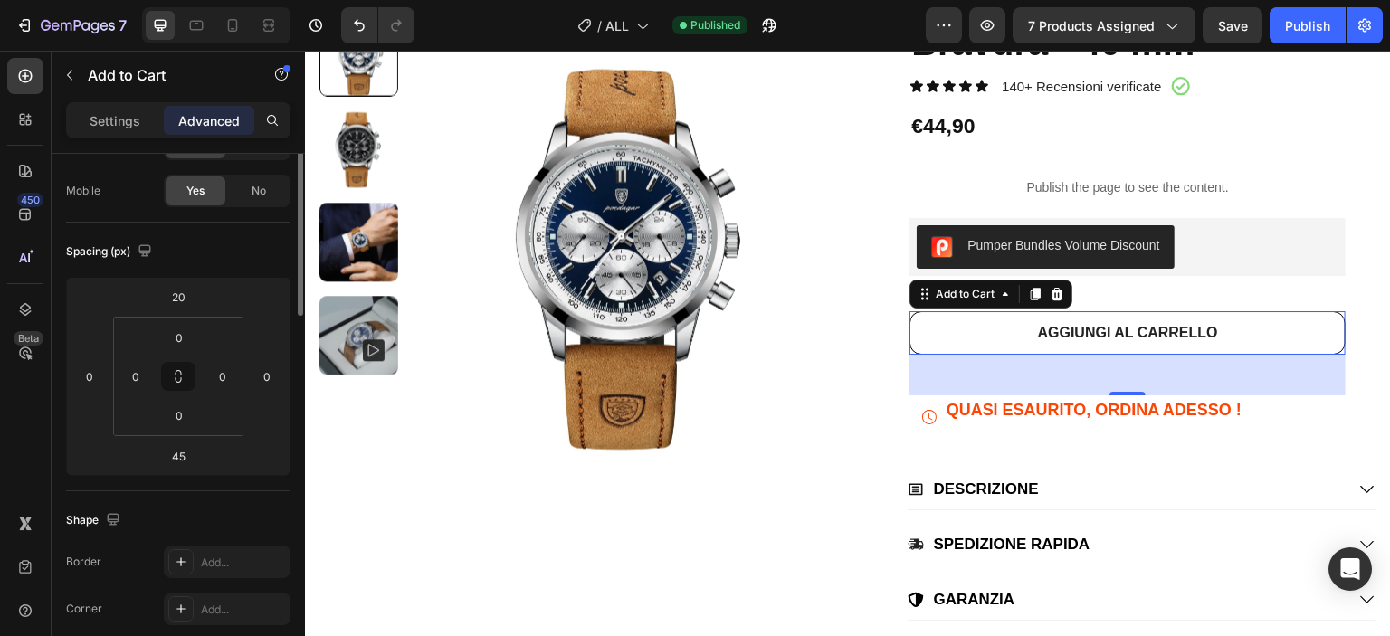
scroll to position [0, 0]
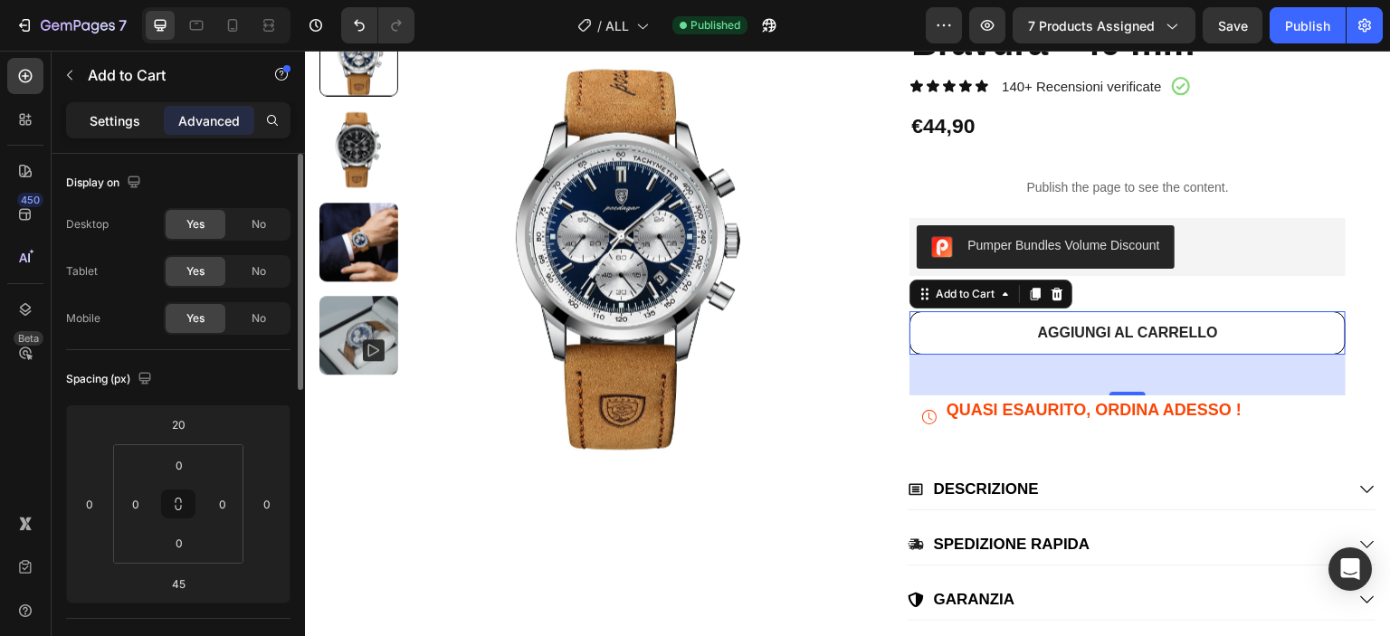
click at [145, 107] on div "Settings" at bounding box center [115, 120] width 90 height 29
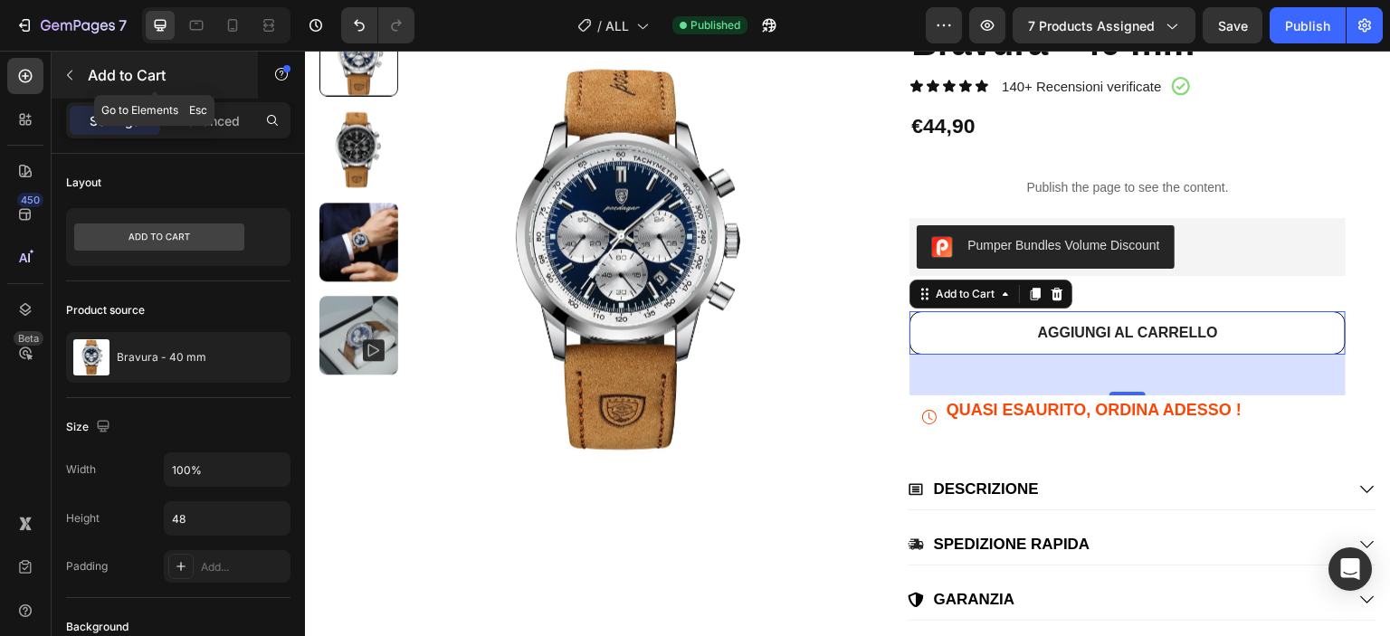
click at [77, 76] on button "button" at bounding box center [69, 75] width 29 height 29
